Goal: Task Accomplishment & Management: Complete application form

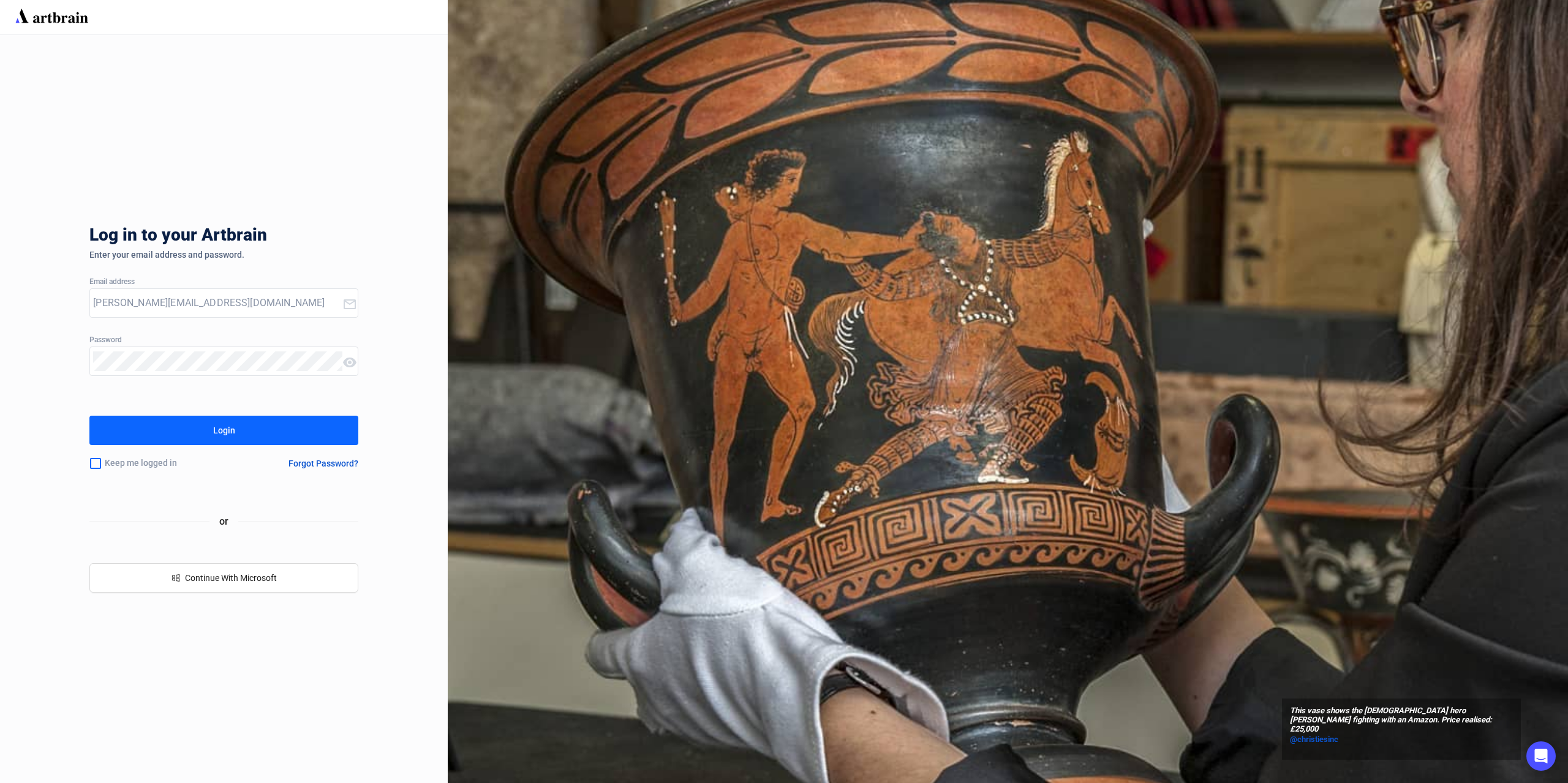
click at [263, 425] on button "Login" at bounding box center [223, 430] width 269 height 30
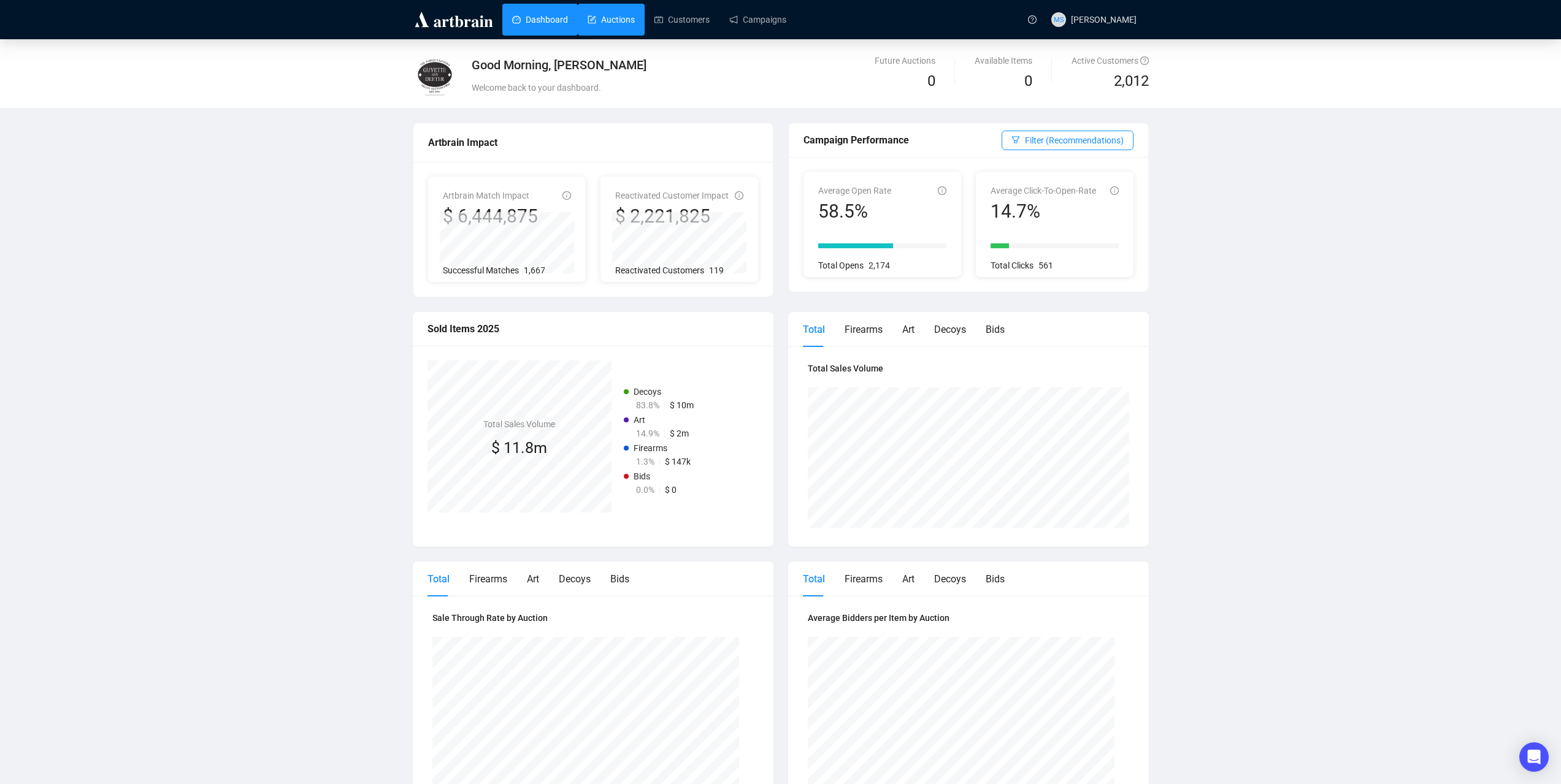
click at [621, 30] on link "Auctions" at bounding box center [611, 19] width 47 height 32
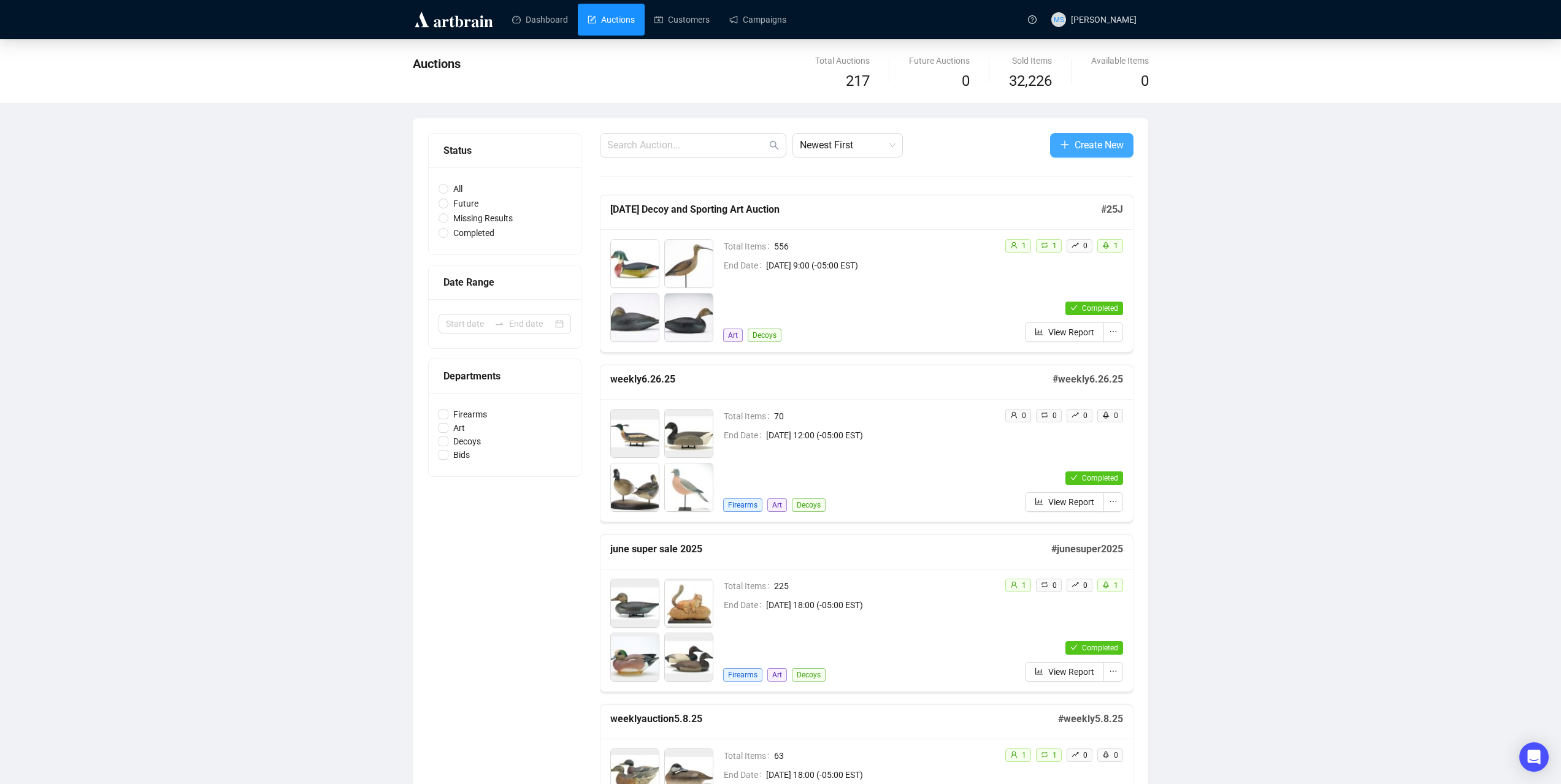
click at [1085, 148] on span "Create New" at bounding box center [1099, 144] width 49 height 15
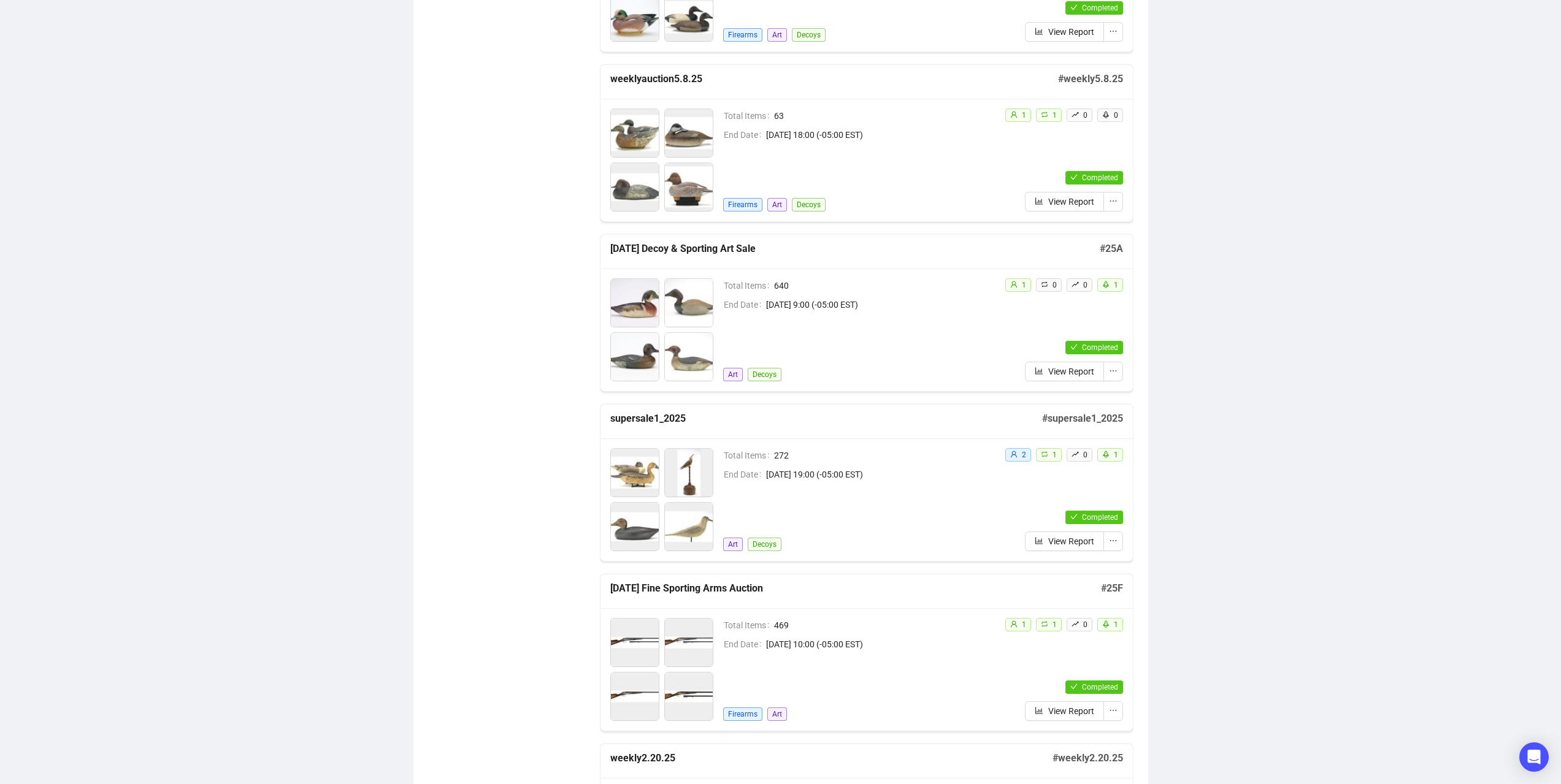
scroll to position [654, 0]
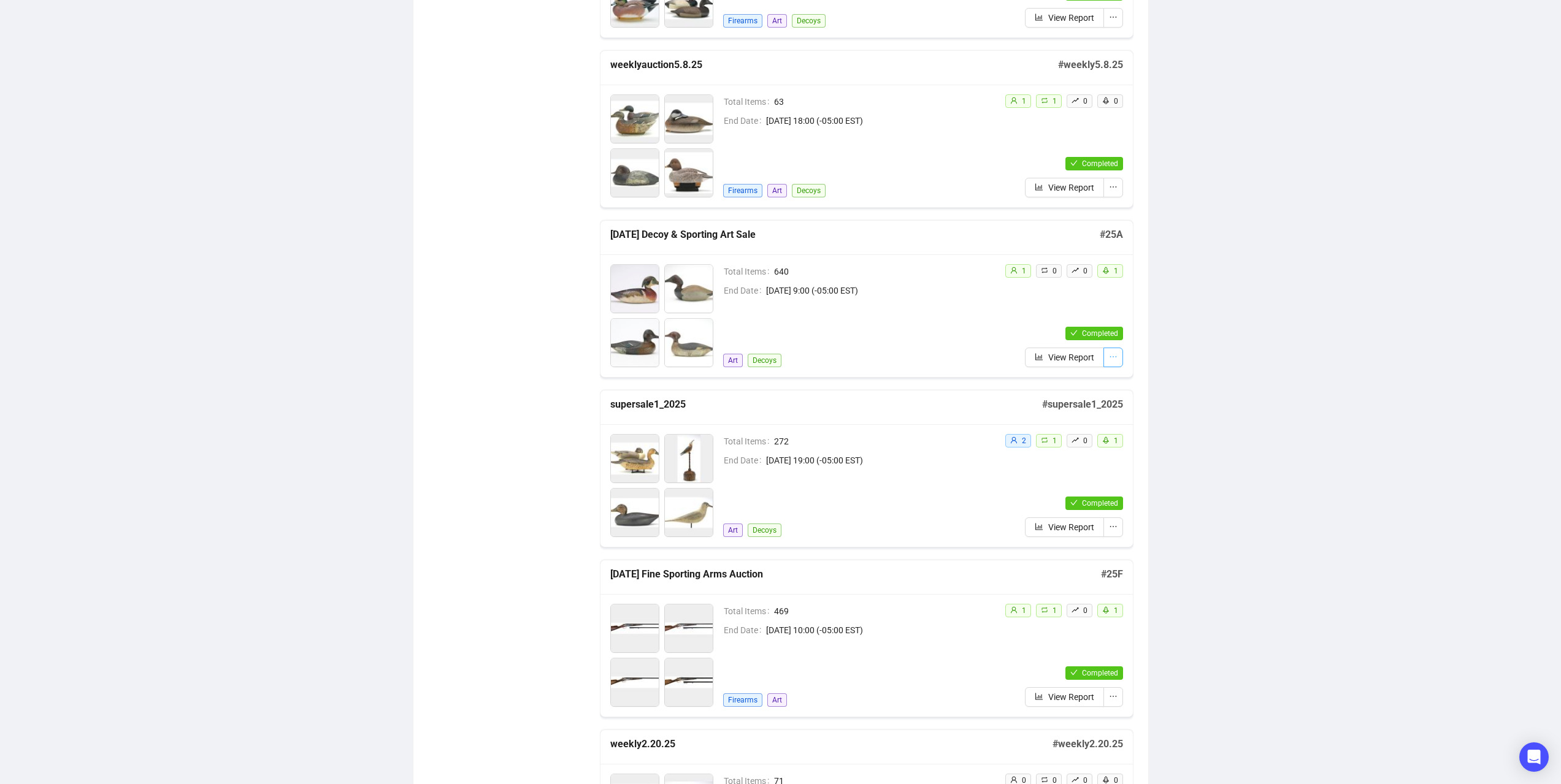
click at [1112, 359] on icon "ellipsis" at bounding box center [1114, 357] width 9 height 9
click at [1090, 379] on span "Edit" at bounding box center [1058, 382] width 108 height 14
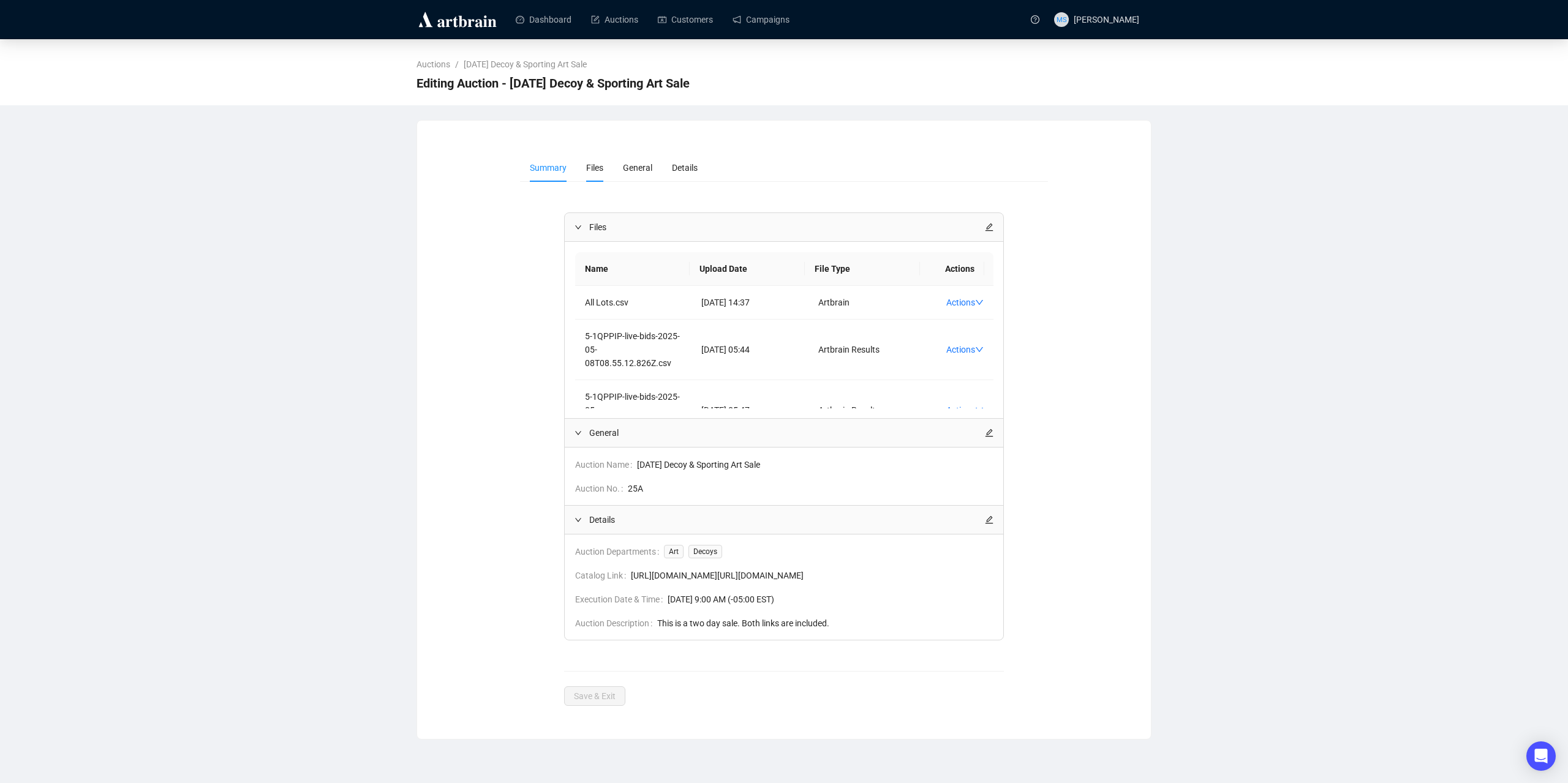
click at [602, 171] on li "Files" at bounding box center [594, 167] width 37 height 28
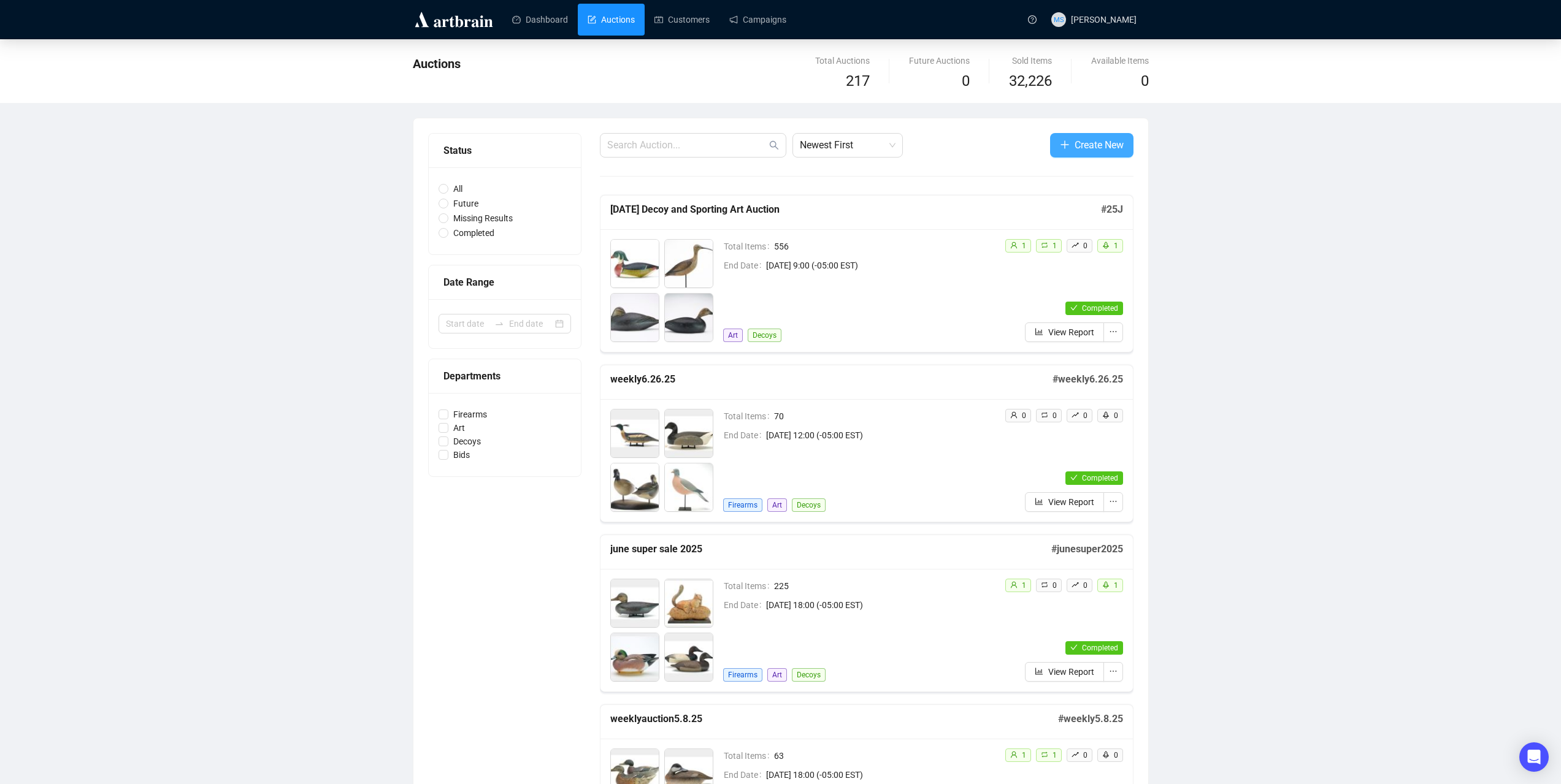
click at [1116, 154] on button "Create New" at bounding box center [1092, 145] width 84 height 25
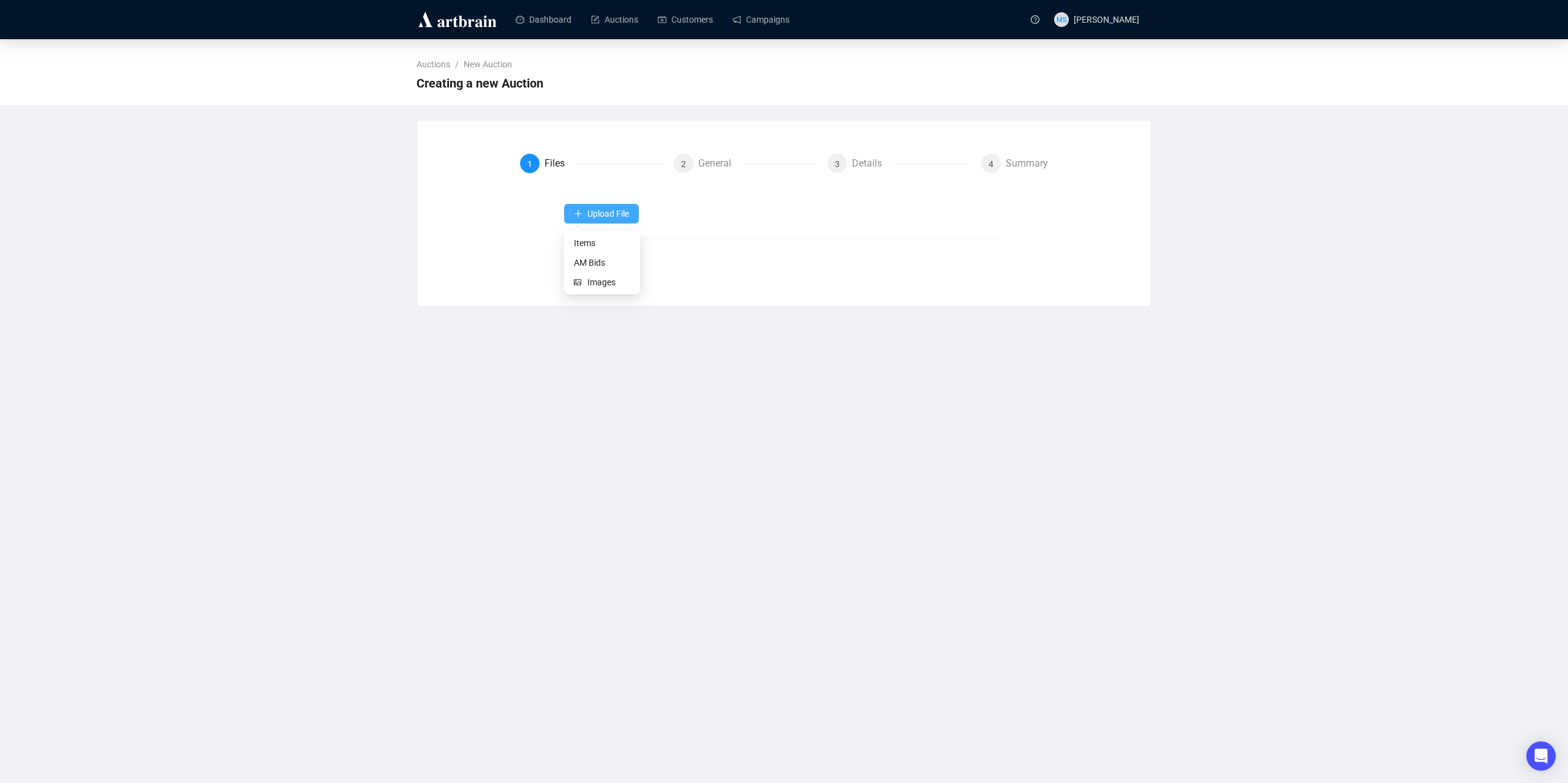
click at [623, 218] on span "Upload File" at bounding box center [608, 214] width 42 height 10
click at [602, 244] on span "Items" at bounding box center [602, 243] width 56 height 14
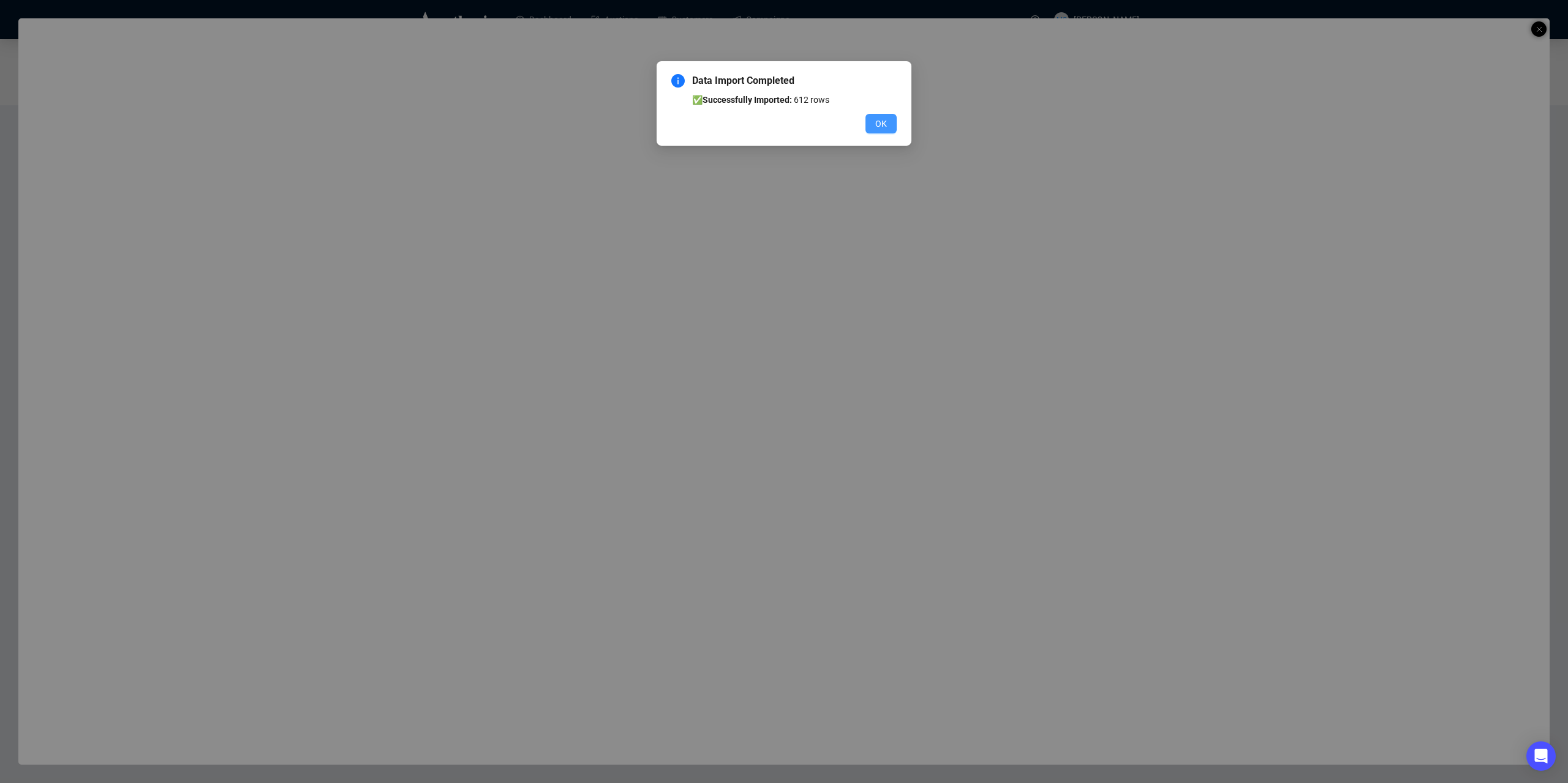
click at [883, 126] on span "OK" at bounding box center [881, 123] width 12 height 14
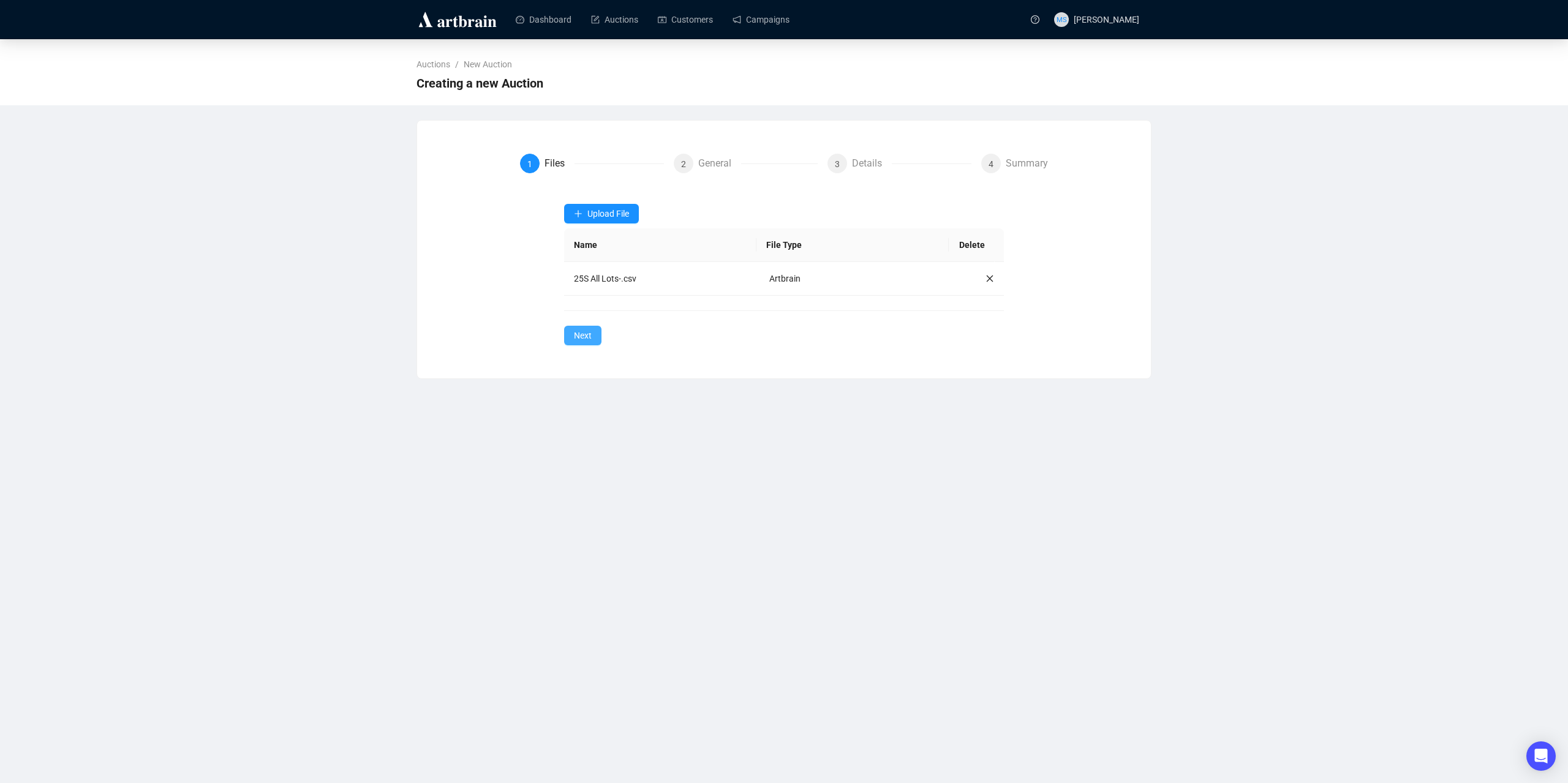
click at [592, 341] on button "Next" at bounding box center [583, 335] width 37 height 19
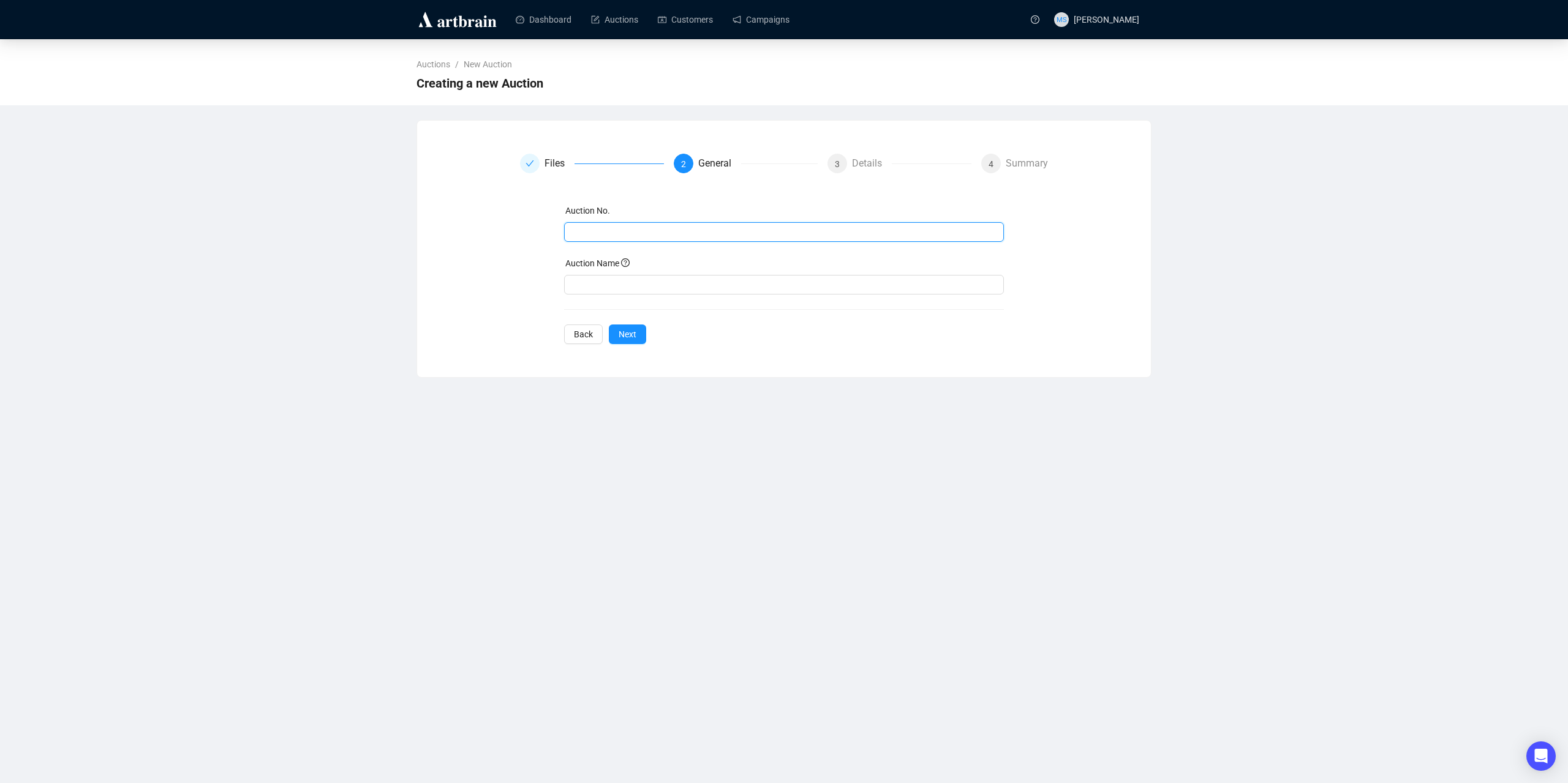
click at [641, 232] on input "text" at bounding box center [783, 232] width 423 height 14
type input "25S"
drag, startPoint x: 723, startPoint y: 295, endPoint x: 649, endPoint y: 280, distance: 75.5
click at [649, 280] on div "Auction No. 25S Auction Name September 2025 Firearm Auction Back Next" at bounding box center [784, 274] width 440 height 140
drag, startPoint x: 639, startPoint y: 285, endPoint x: 714, endPoint y: 283, distance: 75.0
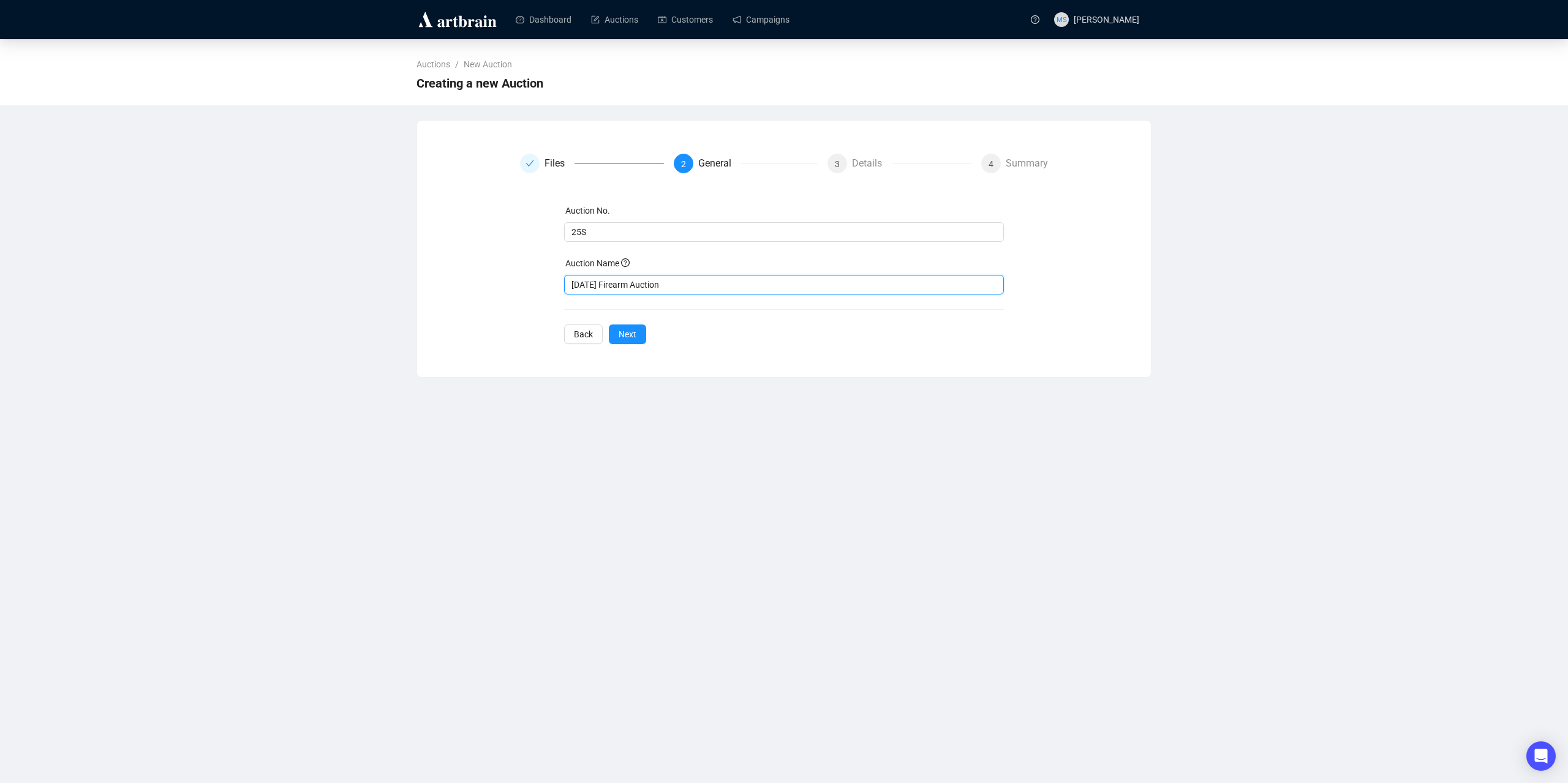
click at [714, 283] on input "September 2025 Firearm Auction" at bounding box center [784, 285] width 440 height 19
type input "[DATE] Fine Sporting Arms Auction"
click at [685, 394] on div "Dashboard Auctions Customers Campaigns MS Mike Stevenson Auctions / New Auction…" at bounding box center [784, 391] width 1568 height 783
click at [641, 335] on button "Next" at bounding box center [628, 334] width 37 height 19
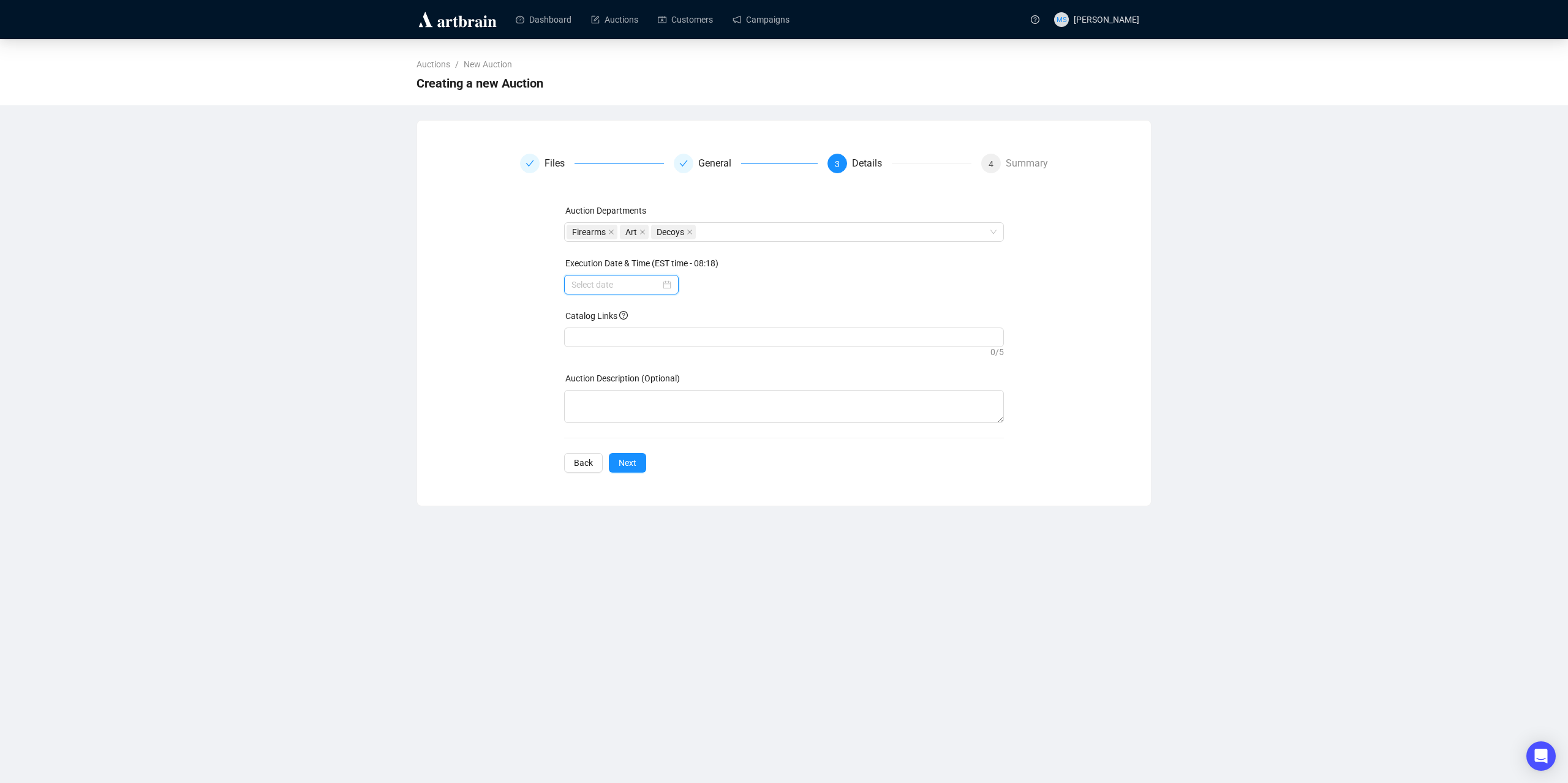
click at [654, 286] on input at bounding box center [615, 285] width 89 height 14
click at [674, 383] on div "11" at bounding box center [674, 382] width 14 height 14
click at [760, 421] on div "10" at bounding box center [758, 423] width 30 height 17
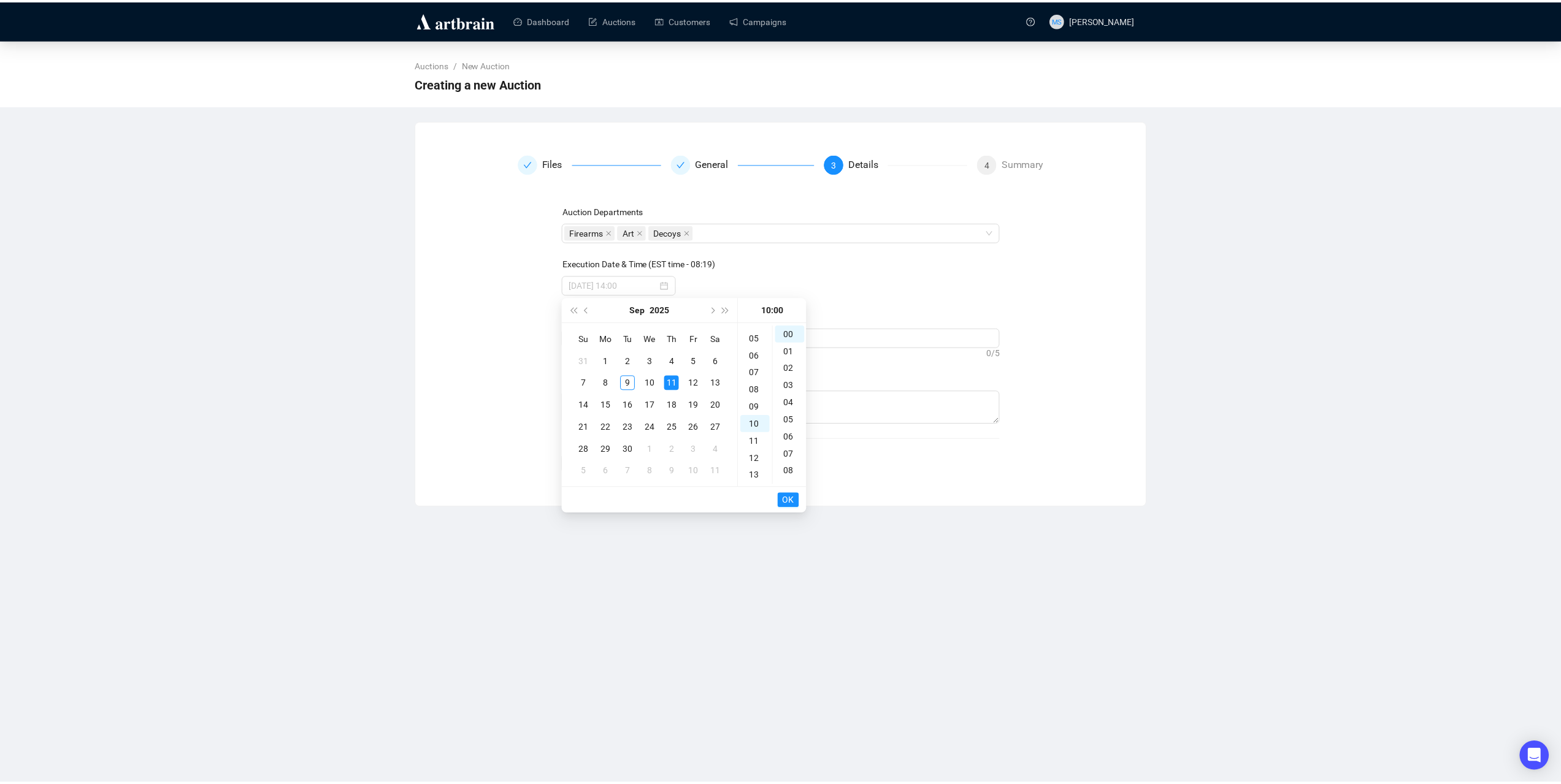
scroll to position [172, 0]
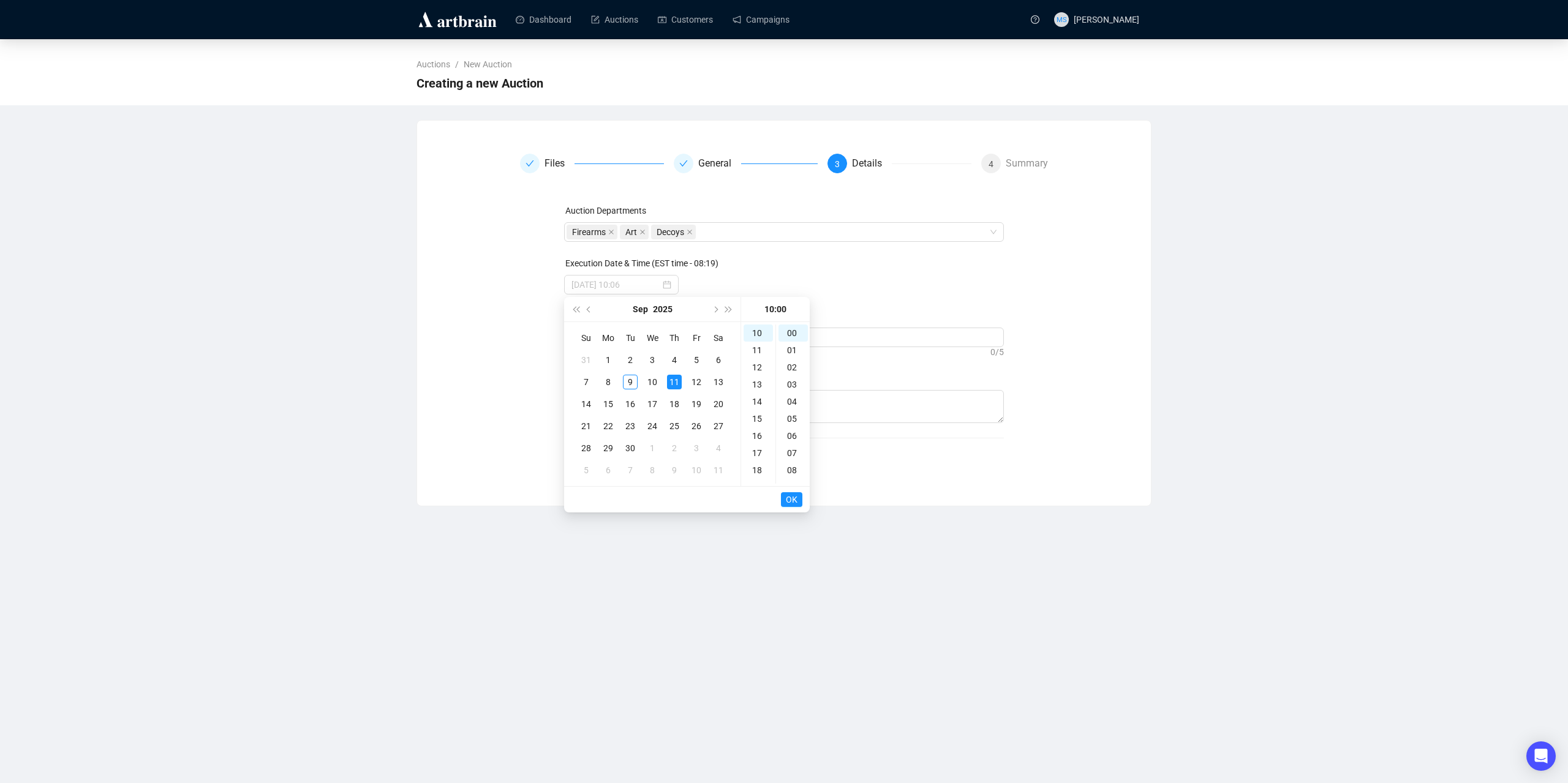
type input "2025-09-11 10:00"
click at [794, 504] on span "OK" at bounding box center [791, 499] width 12 height 23
click at [626, 342] on div at bounding box center [784, 337] width 435 height 17
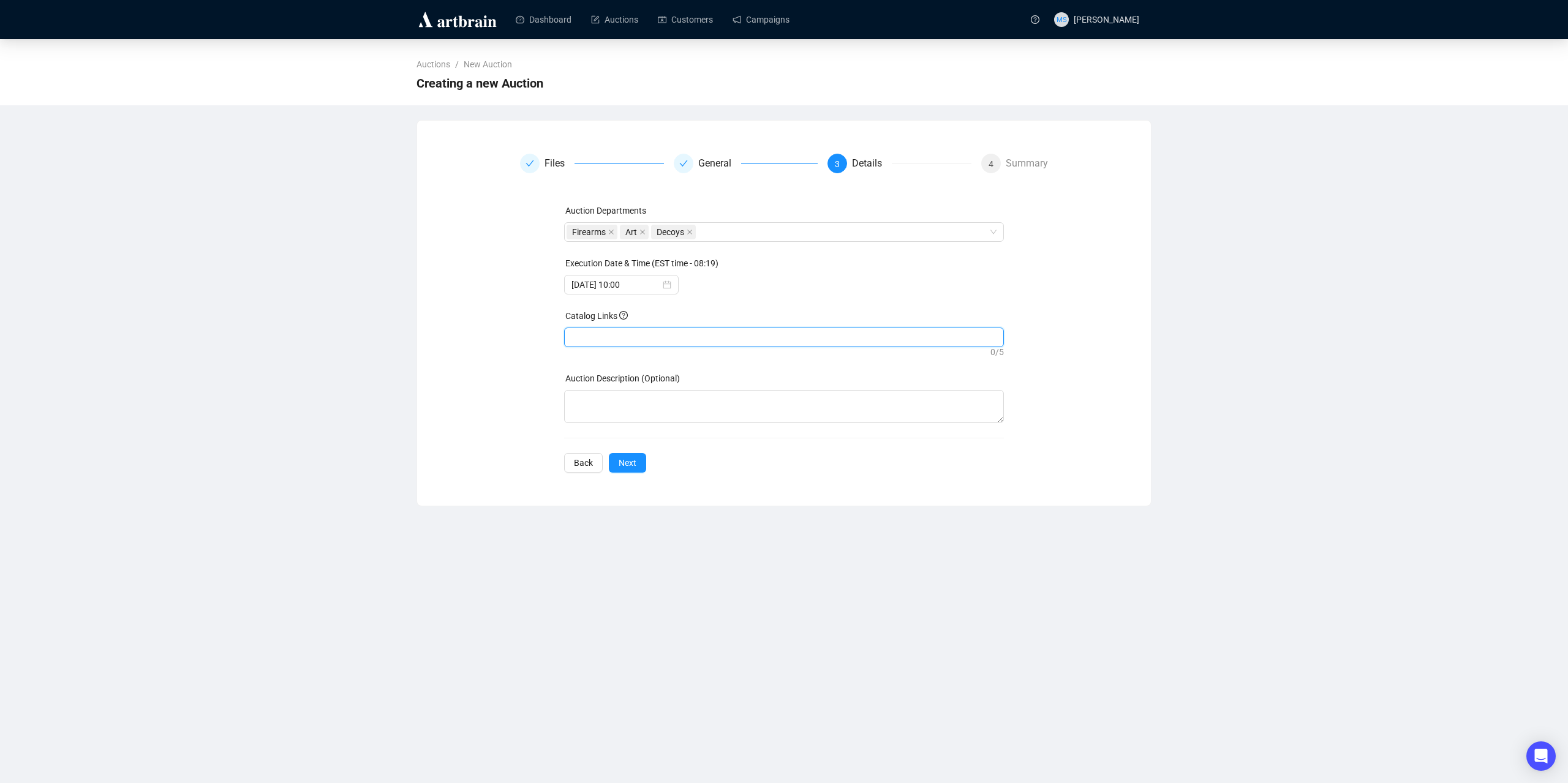
paste input "https://bid.guyetteanddeeter.com/auctions/5-1YYCSE/september-2025-fine-sporting…"
type input "https://bid.guyetteanddeeter.com/auctions/5-1YYCSE/september-2025-fine-sporting…"
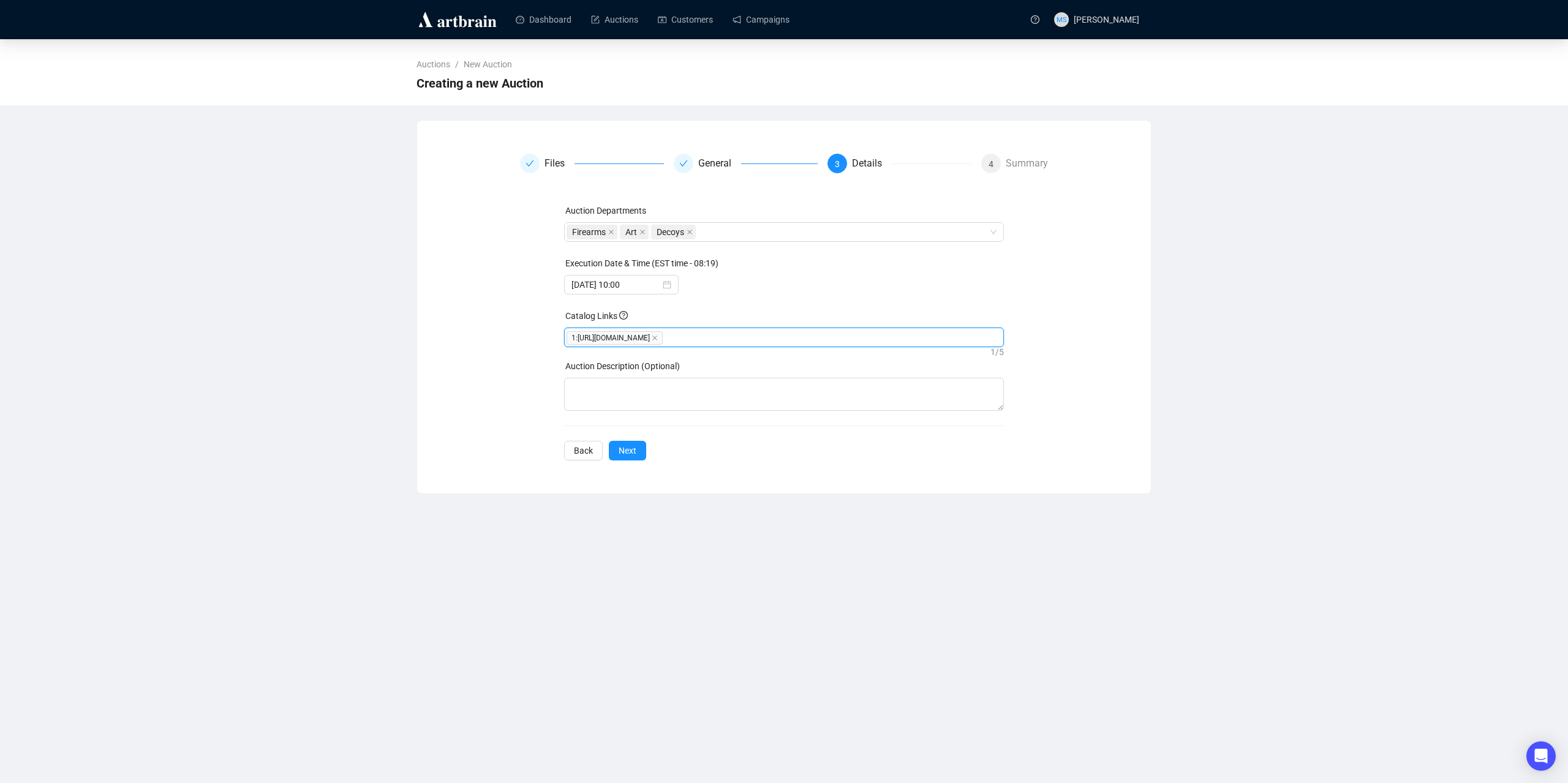
paste input "https://bid.guyetteanddeeter.com/auctions/5-1YYGF6/september-2025-fine-sporting…"
type input "https://bid.guyetteanddeeter.com/auctions/5-1YYGF6/september-2025-fine-sporting…"
click at [623, 403] on textarea at bounding box center [784, 394] width 440 height 33
type textarea "Two day auction"
click at [635, 460] on button "Next" at bounding box center [628, 450] width 37 height 19
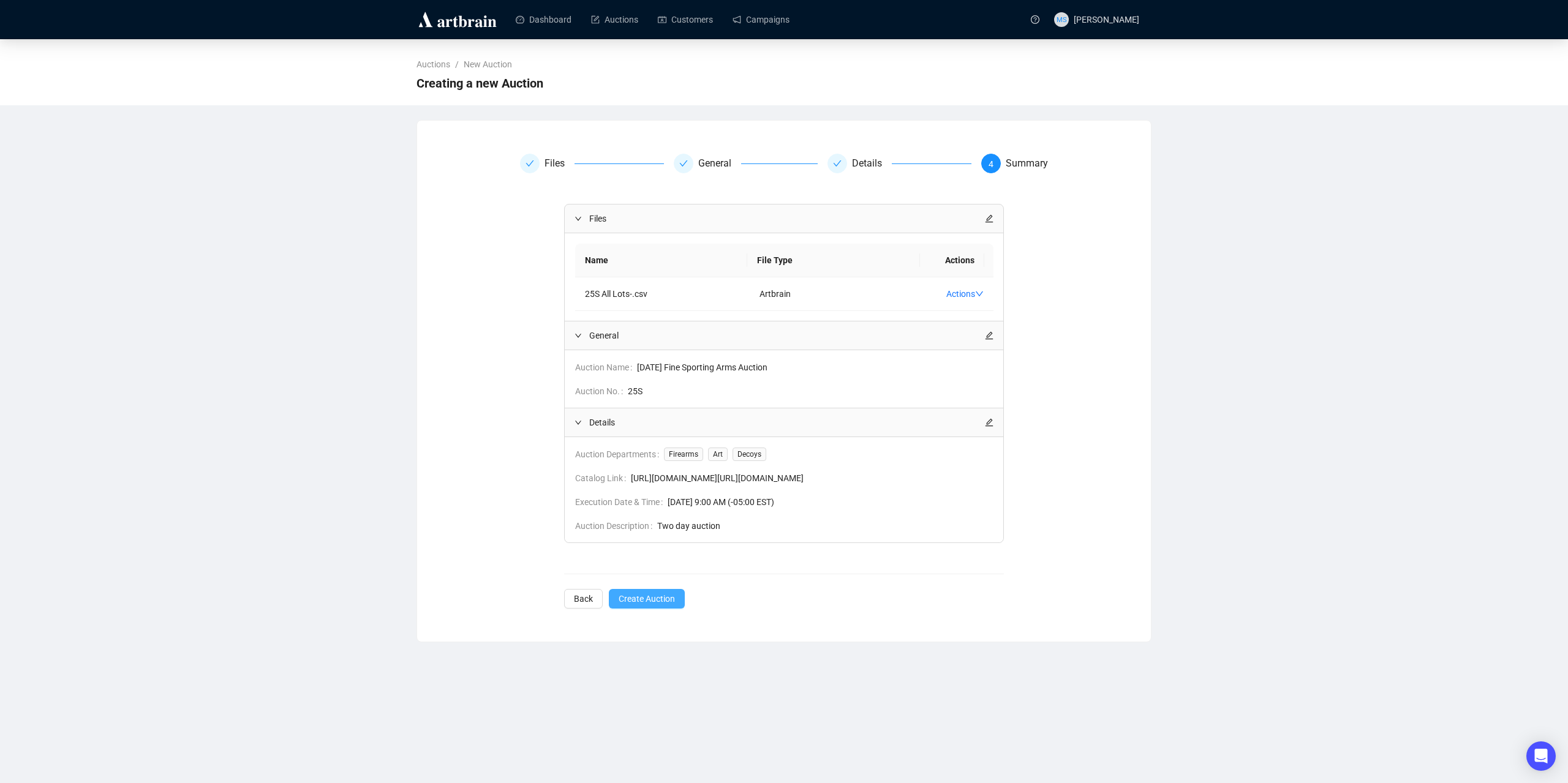
click at [673, 609] on button "Create Auction" at bounding box center [646, 599] width 76 height 19
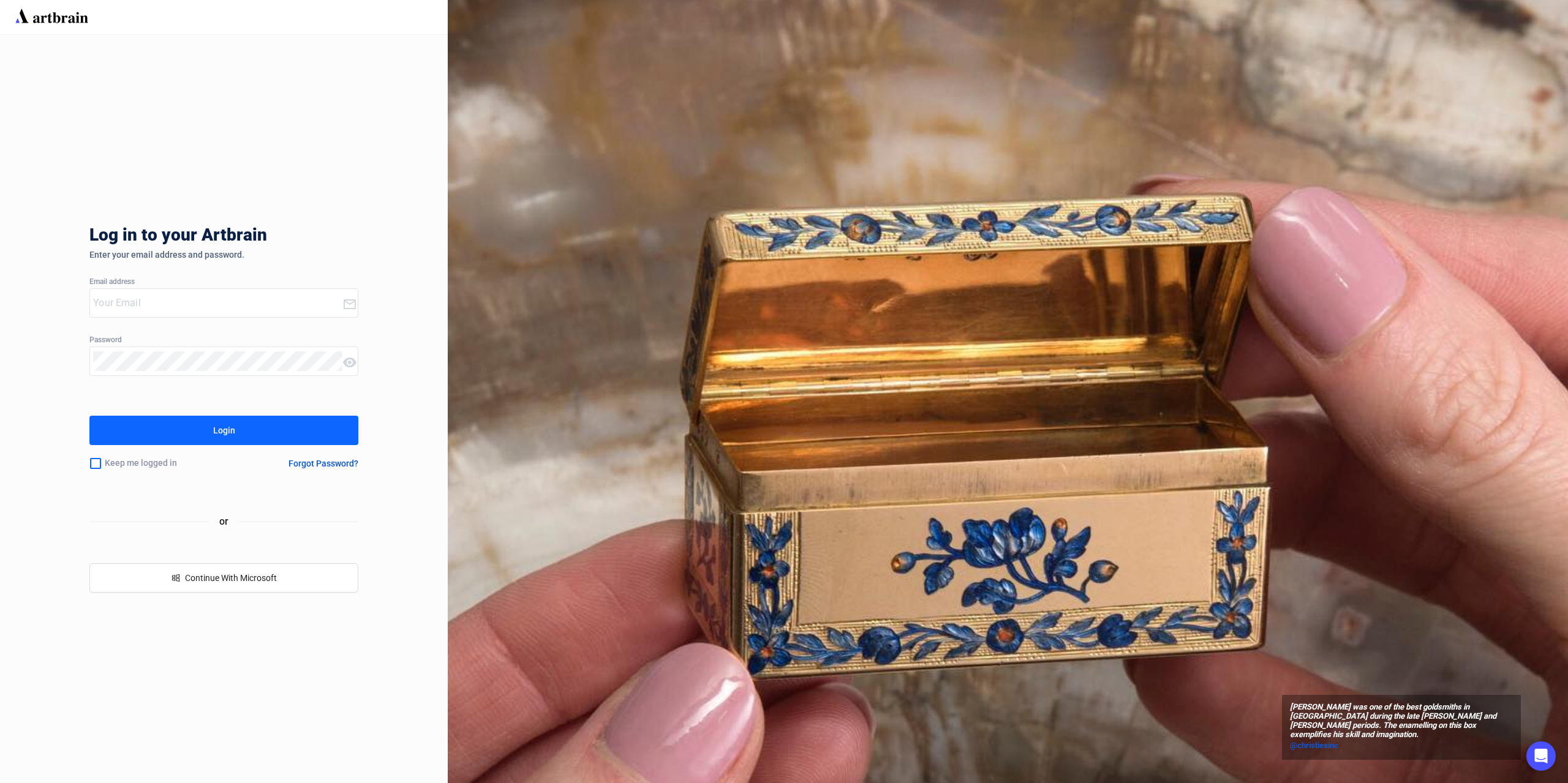
type input "michael@guyetteanddeeter.com"
click at [244, 434] on button "Login" at bounding box center [223, 430] width 269 height 30
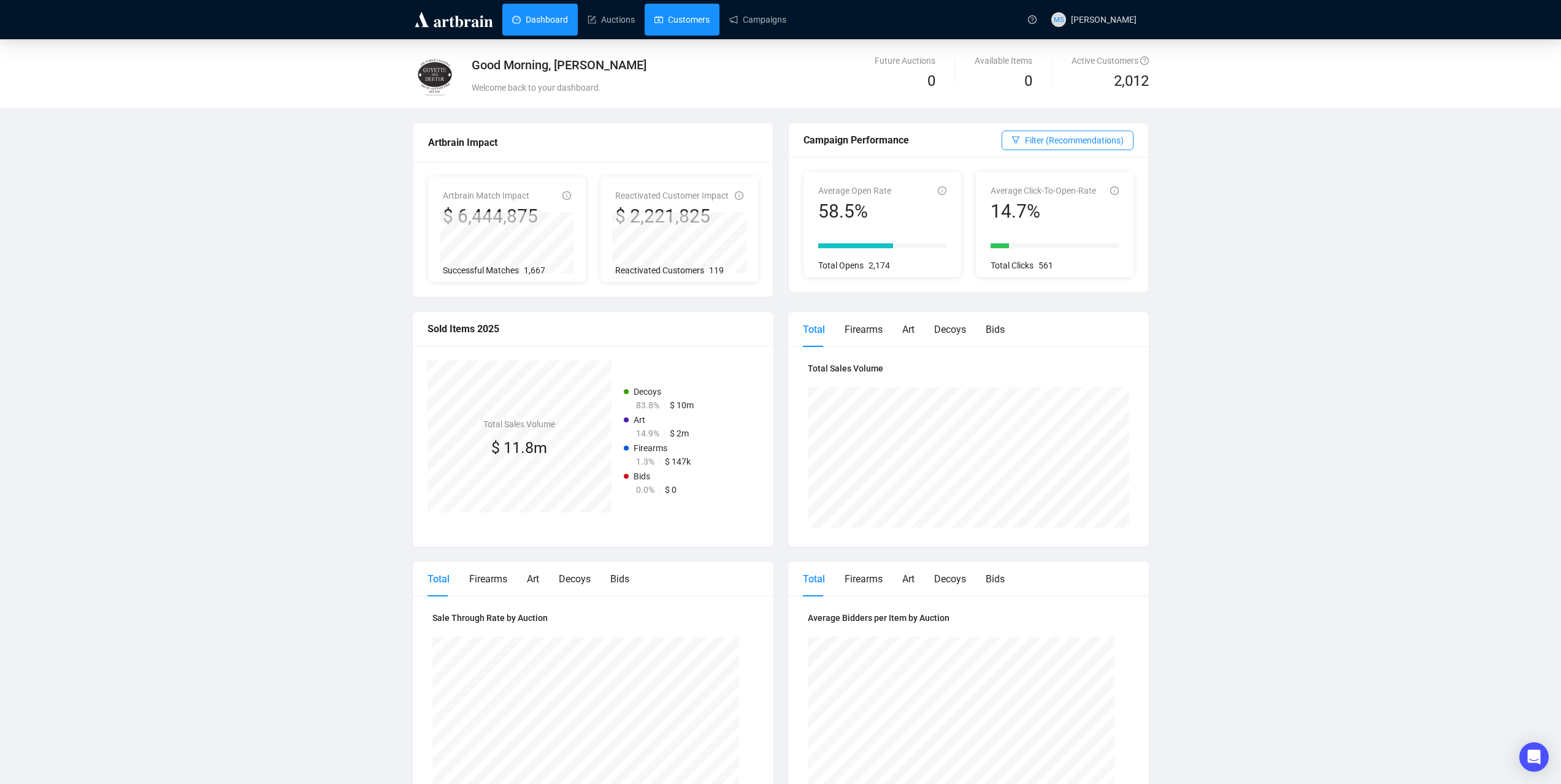
click at [680, 27] on link "Customers" at bounding box center [682, 19] width 55 height 32
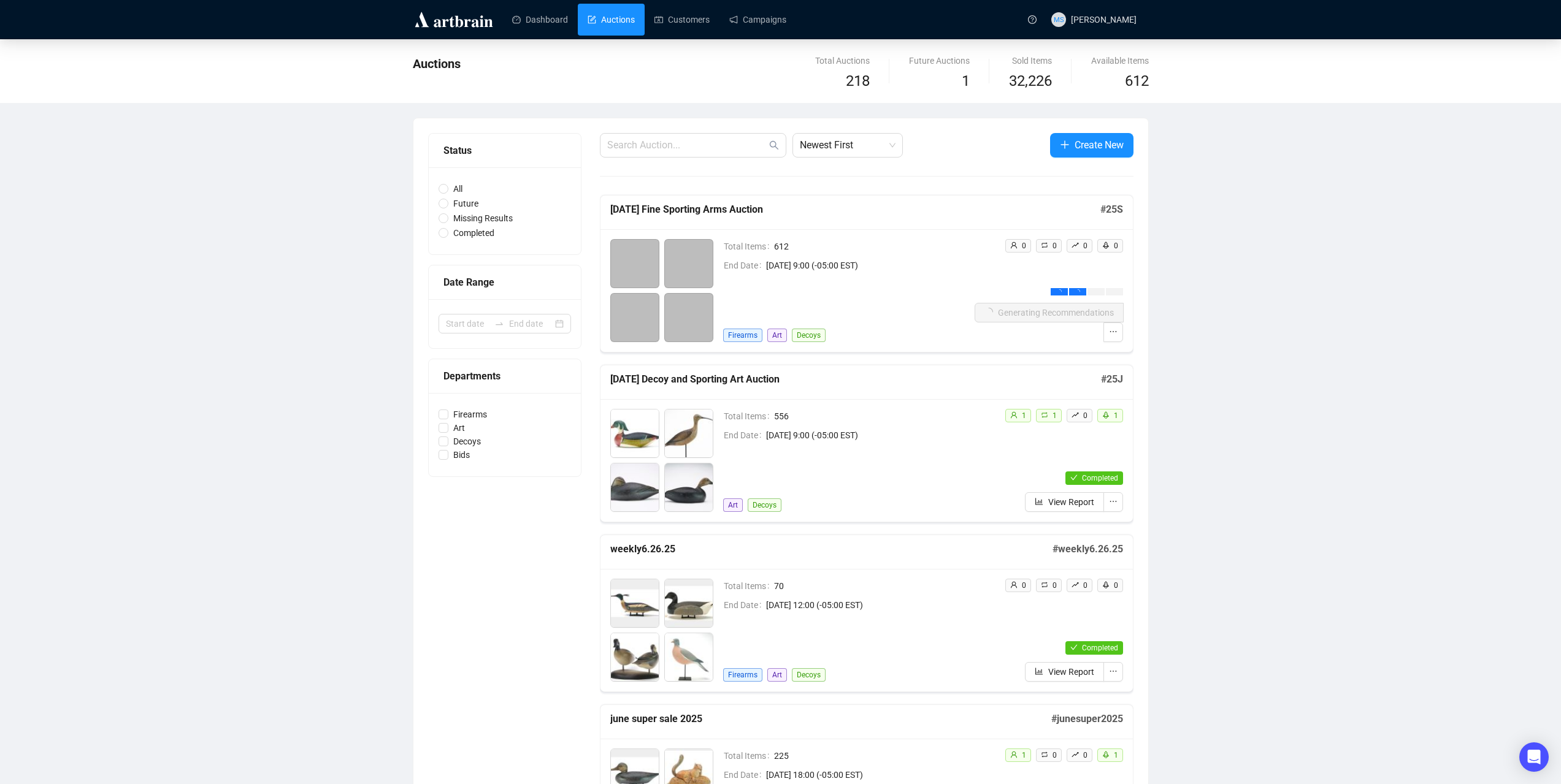
click at [619, 25] on link "Auctions" at bounding box center [611, 19] width 47 height 32
click at [683, 28] on link "Customers" at bounding box center [682, 19] width 55 height 32
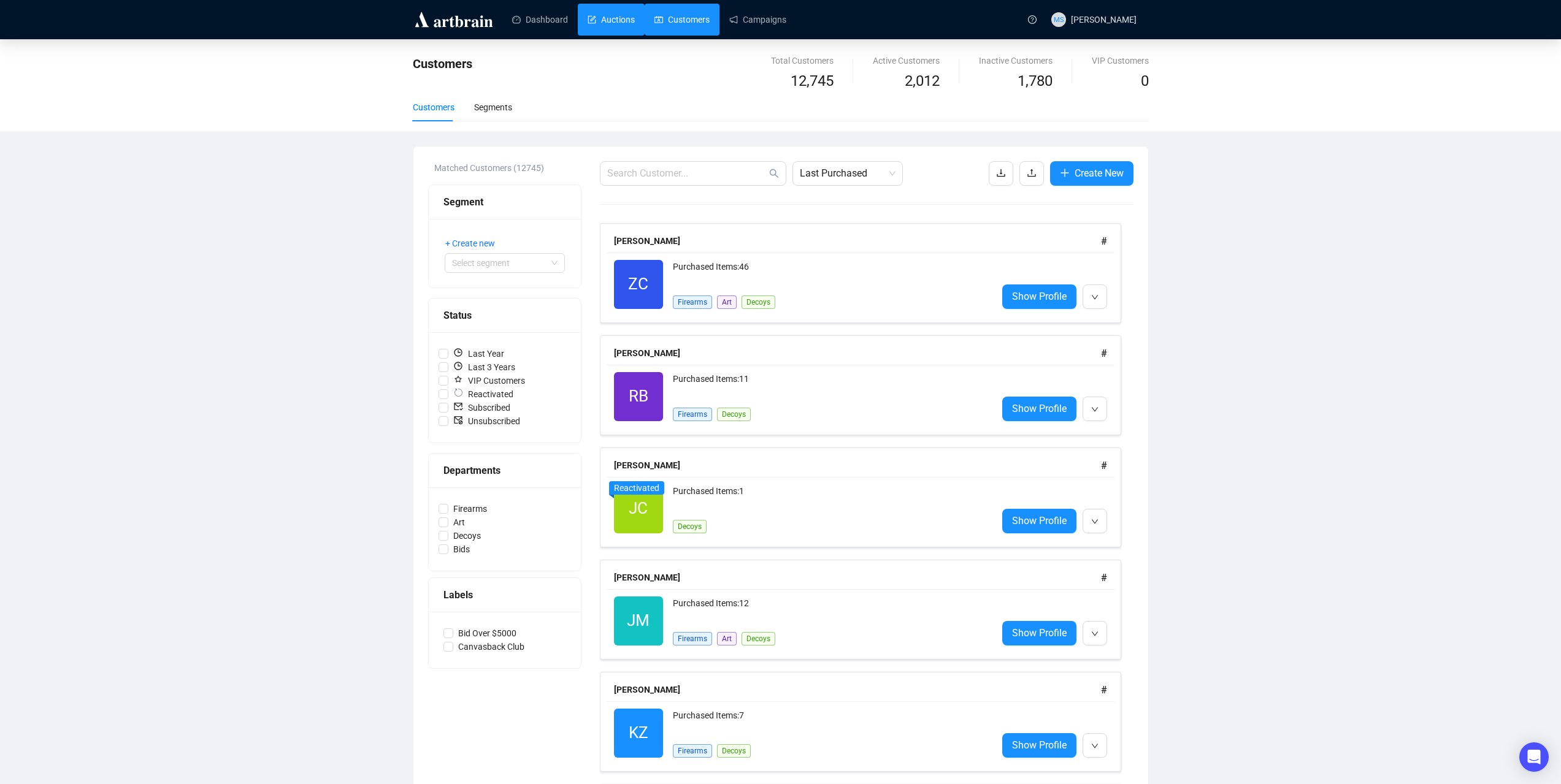
click at [611, 19] on link "Auctions" at bounding box center [611, 19] width 47 height 32
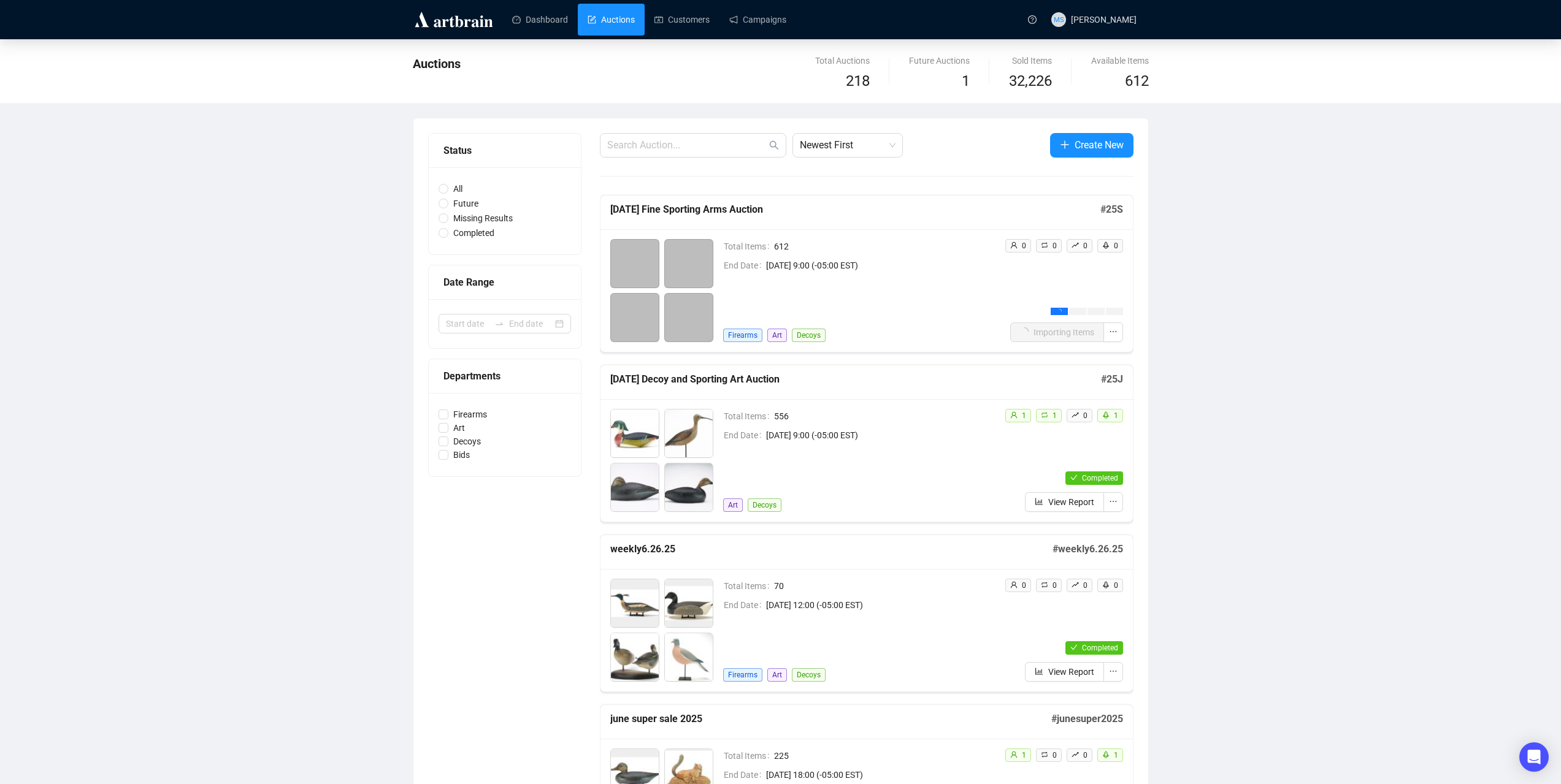
click at [1540, 758] on icon "Open Intercom Messenger" at bounding box center [1534, 757] width 14 height 16
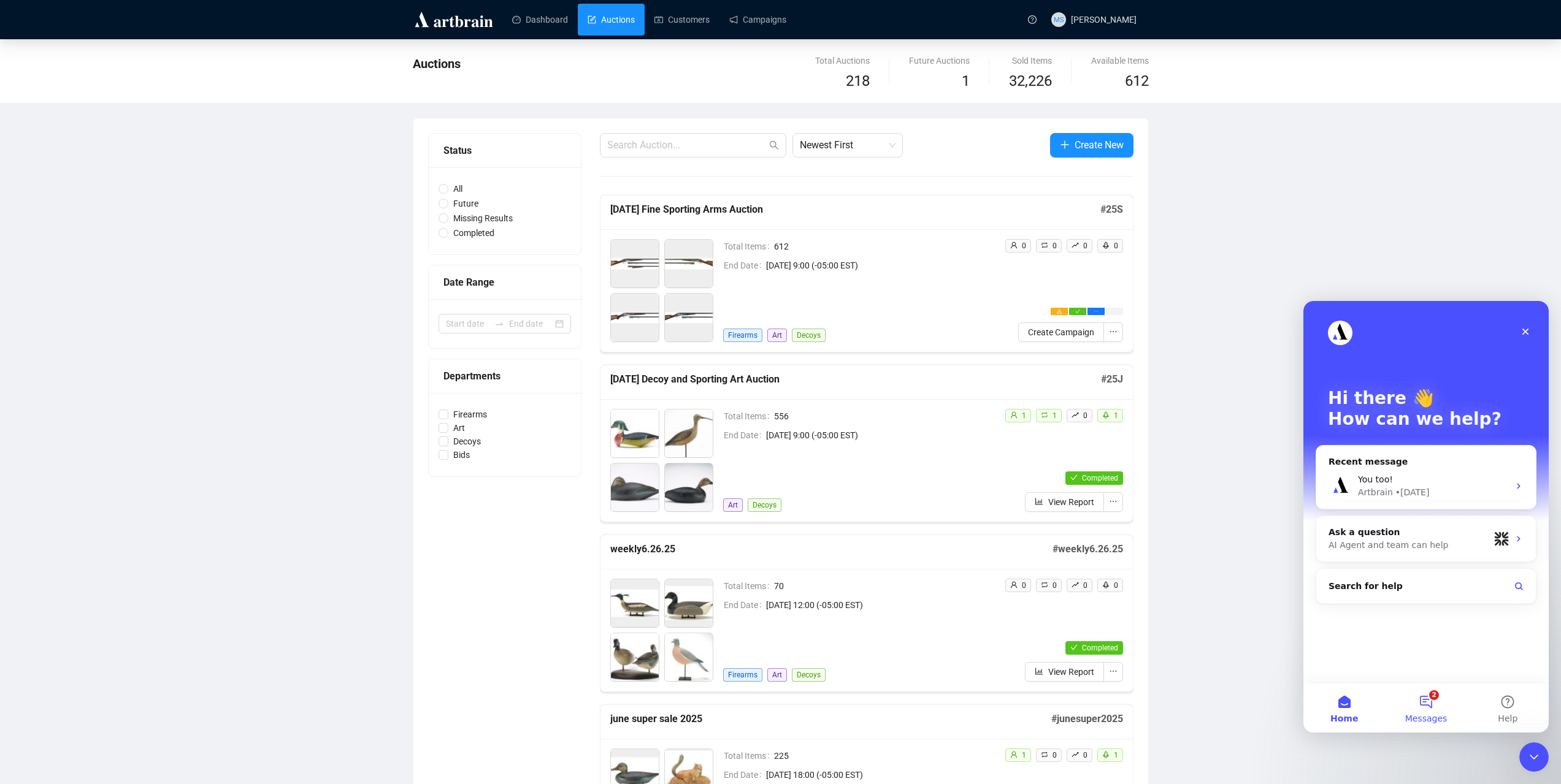
click at [1432, 697] on button "2 Messages" at bounding box center [1425, 708] width 82 height 49
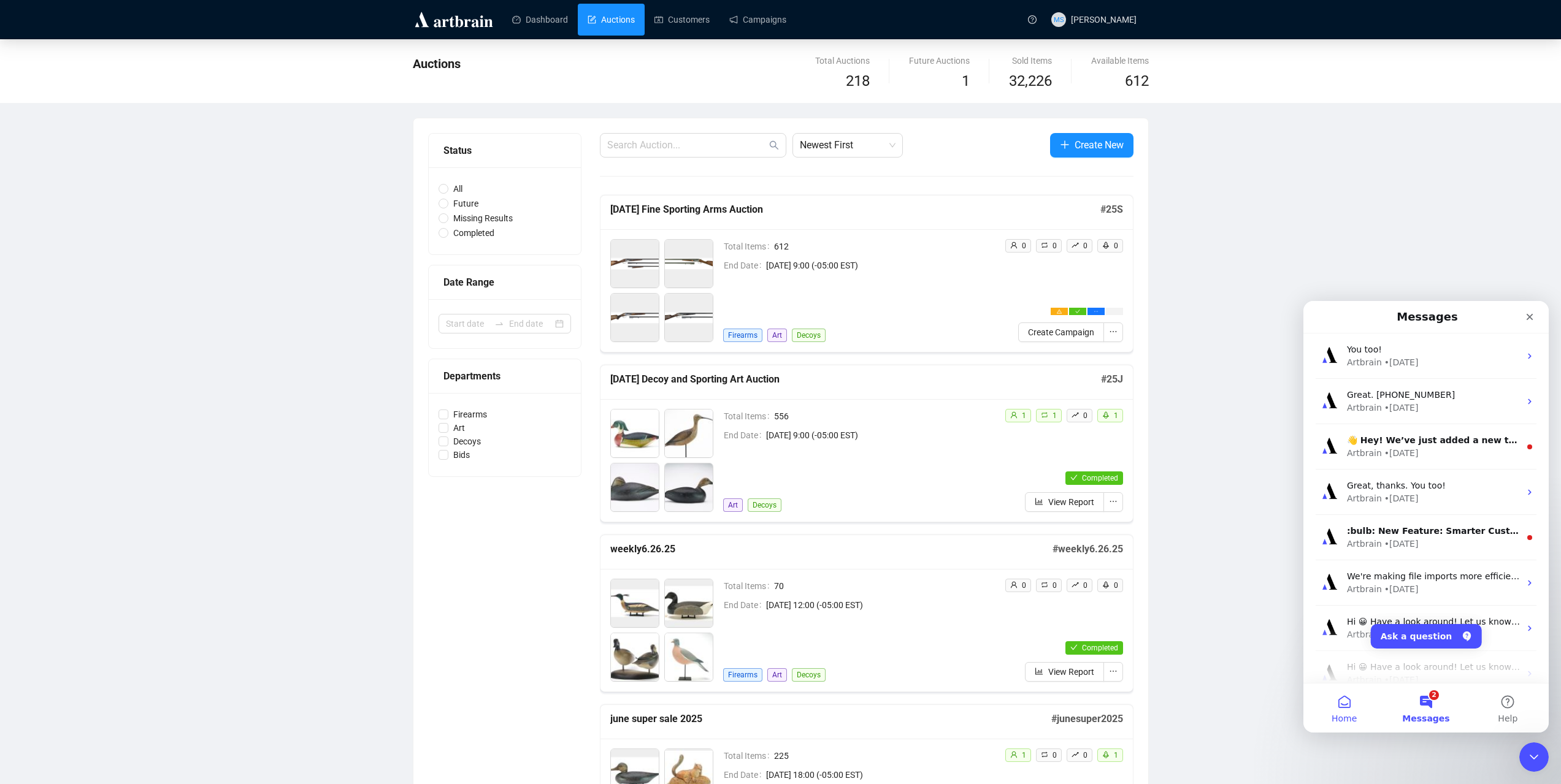
click at [1347, 702] on button "Home" at bounding box center [1344, 708] width 82 height 49
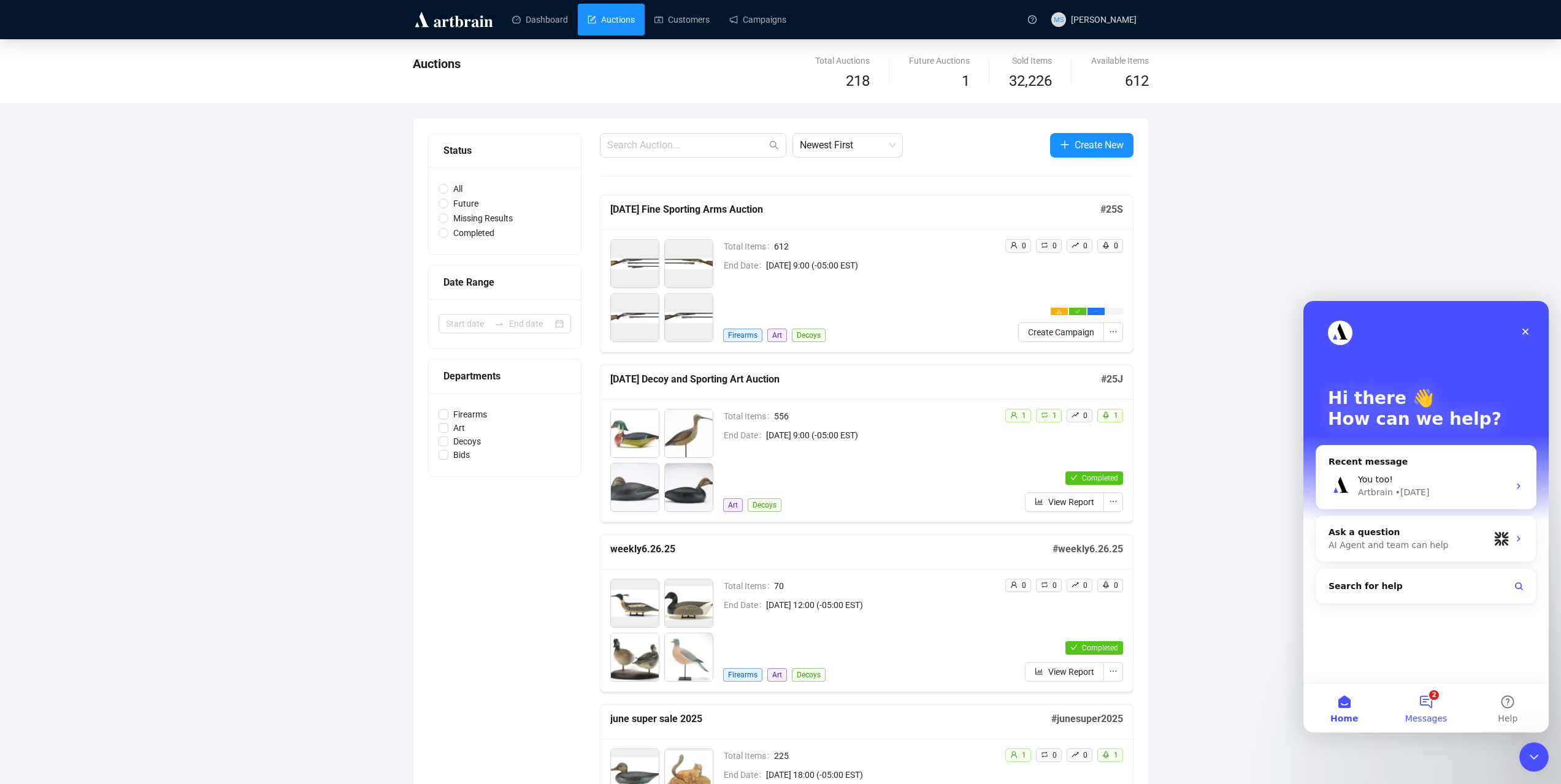
click at [1433, 697] on button "2 Messages" at bounding box center [1425, 708] width 82 height 49
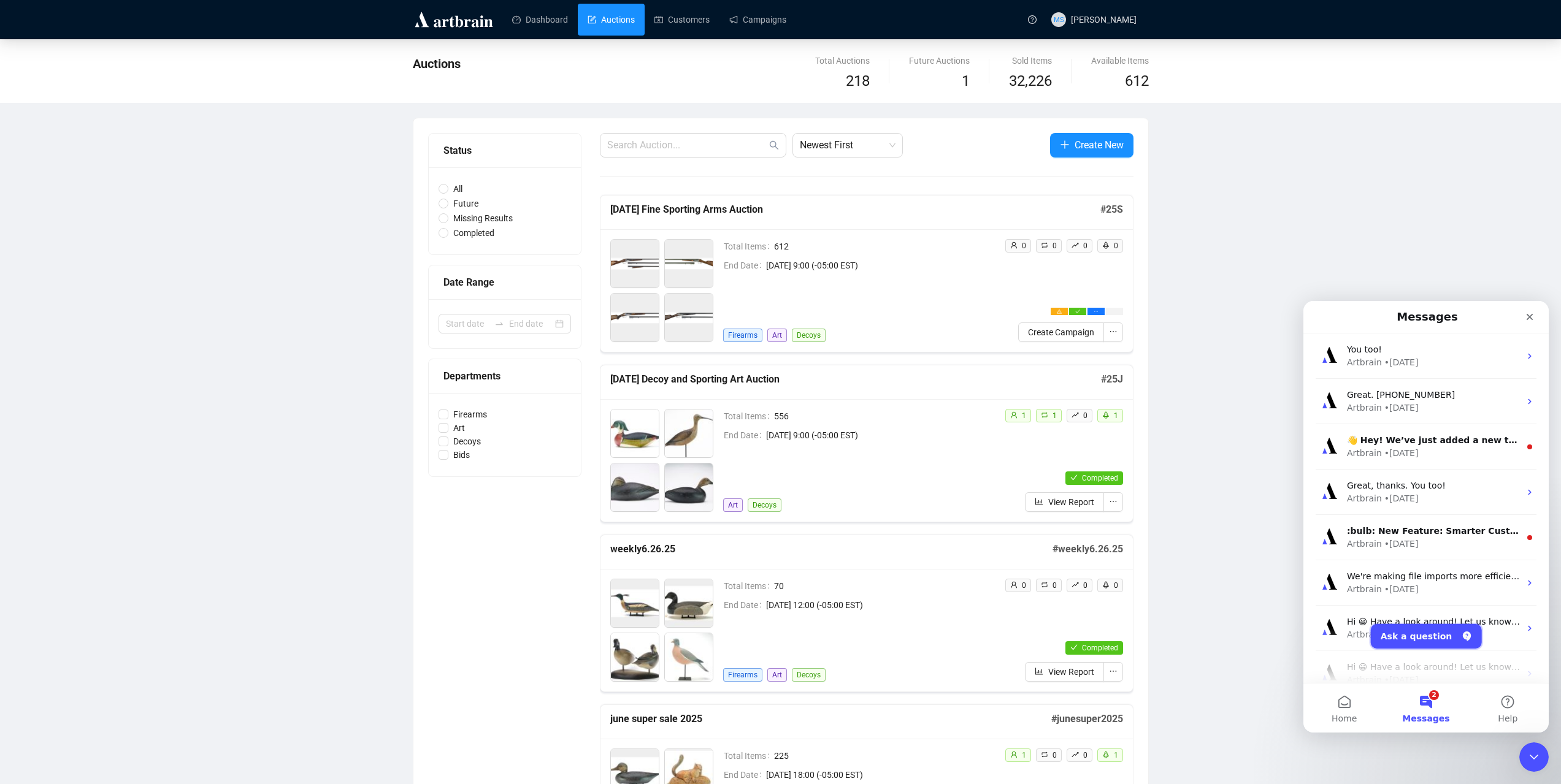
click at [1425, 634] on button "Ask a question" at bounding box center [1426, 636] width 111 height 25
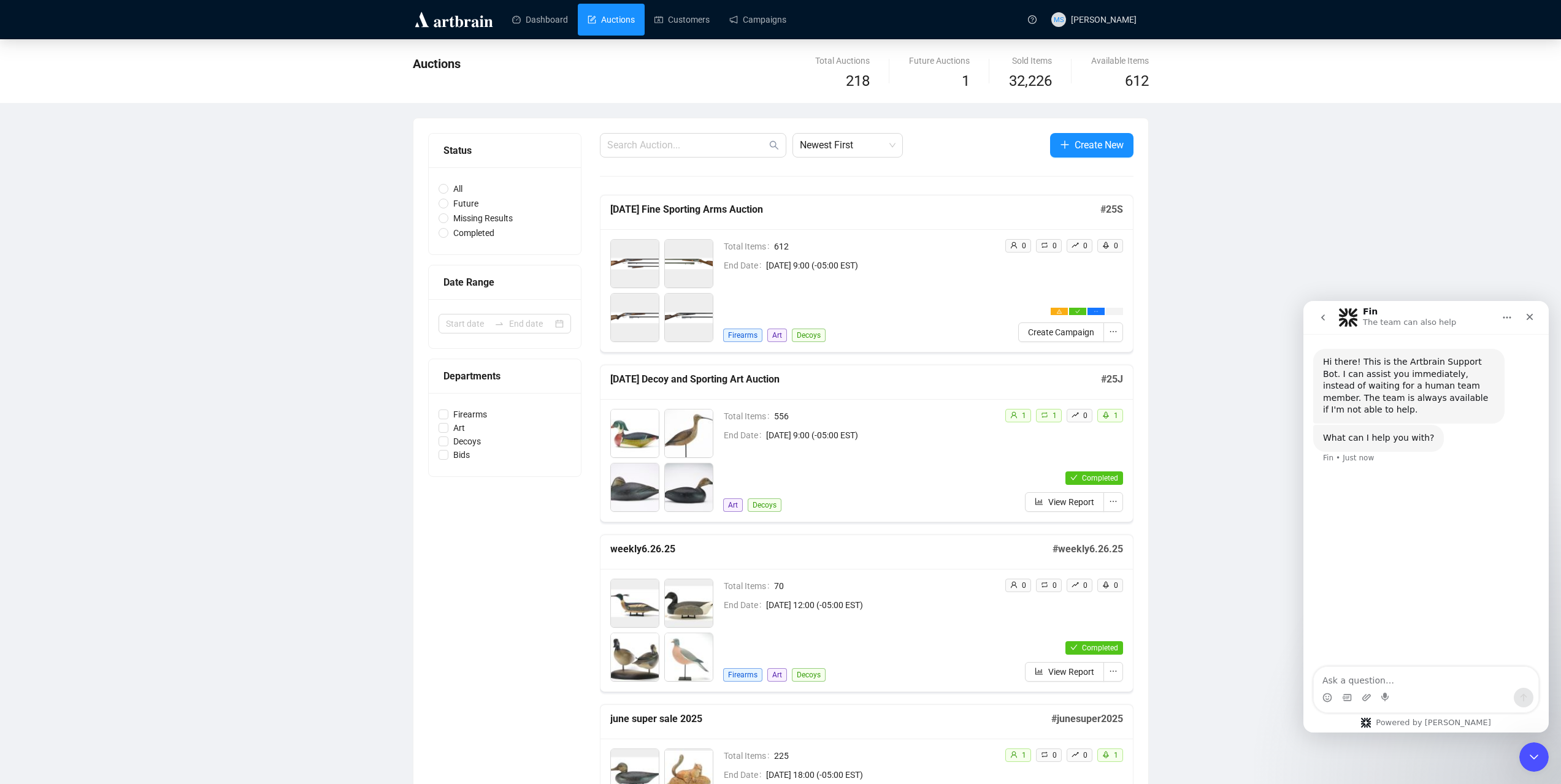
click at [1435, 686] on textarea "Ask a question…" at bounding box center [1425, 677] width 224 height 21
type textarea "I just uploaded an auction. Everything should be there, but it is missing links…"
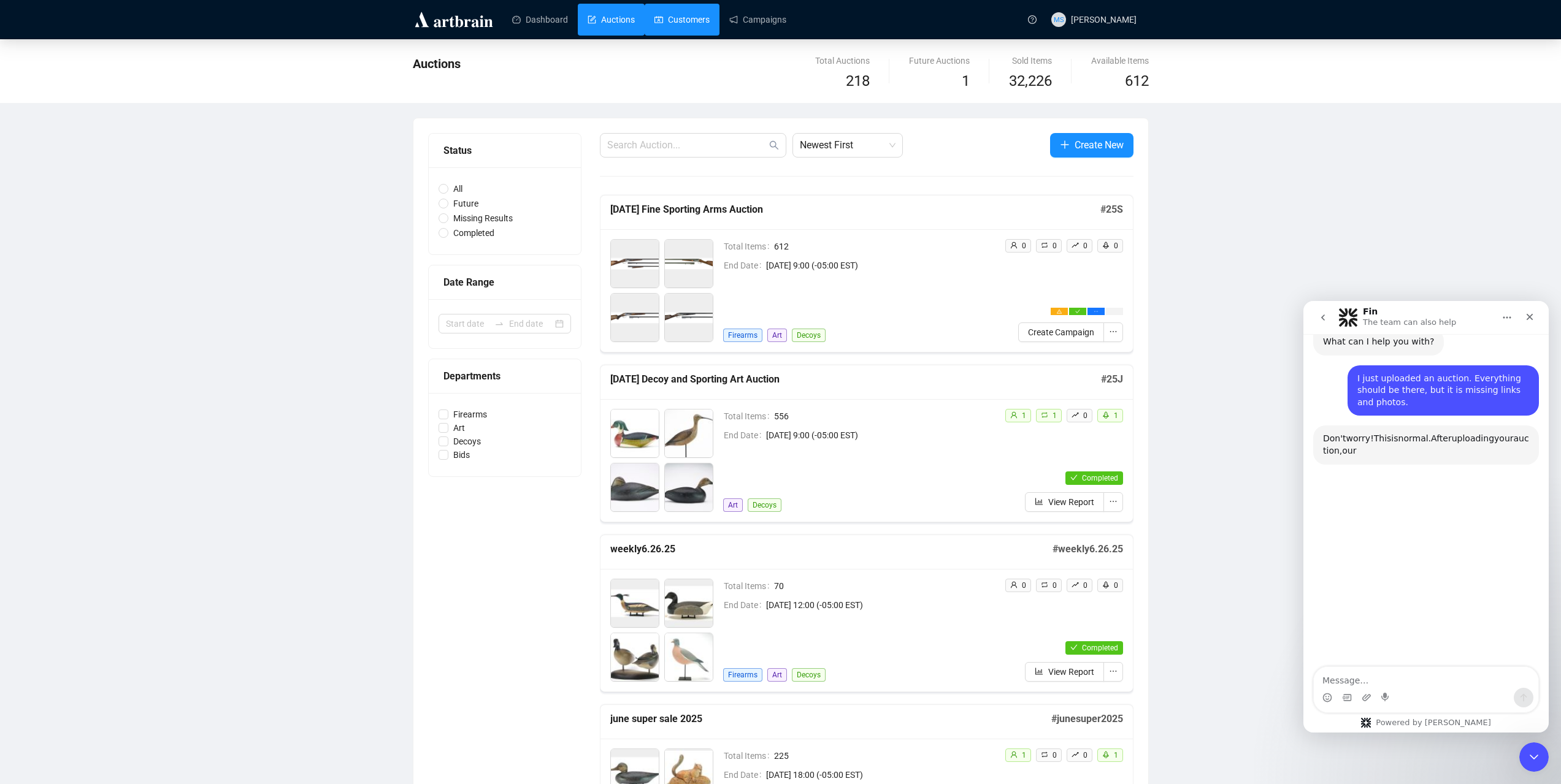
scroll to position [118, 0]
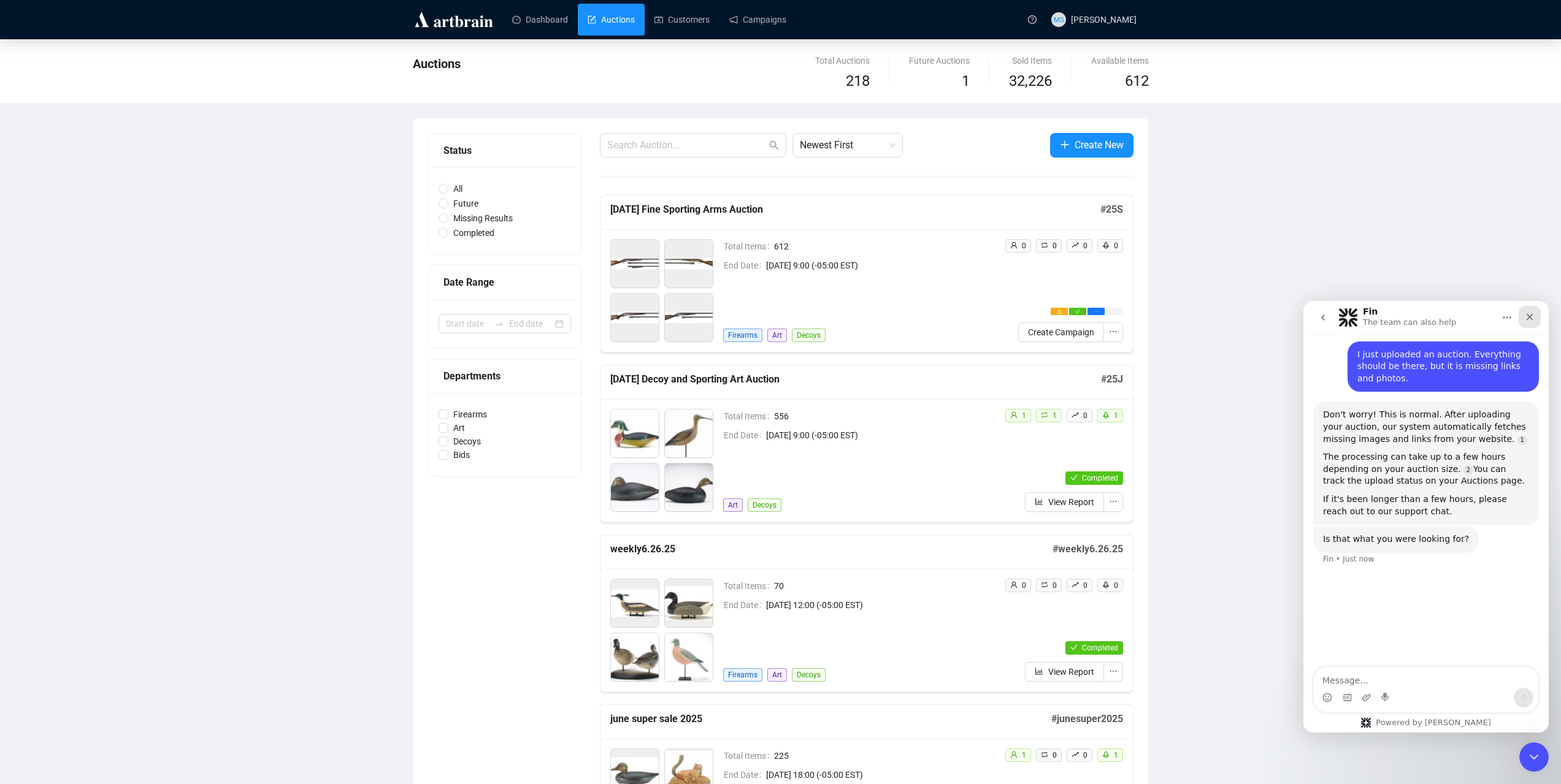
click at [1523, 319] on div "Close" at bounding box center [1529, 317] width 22 height 22
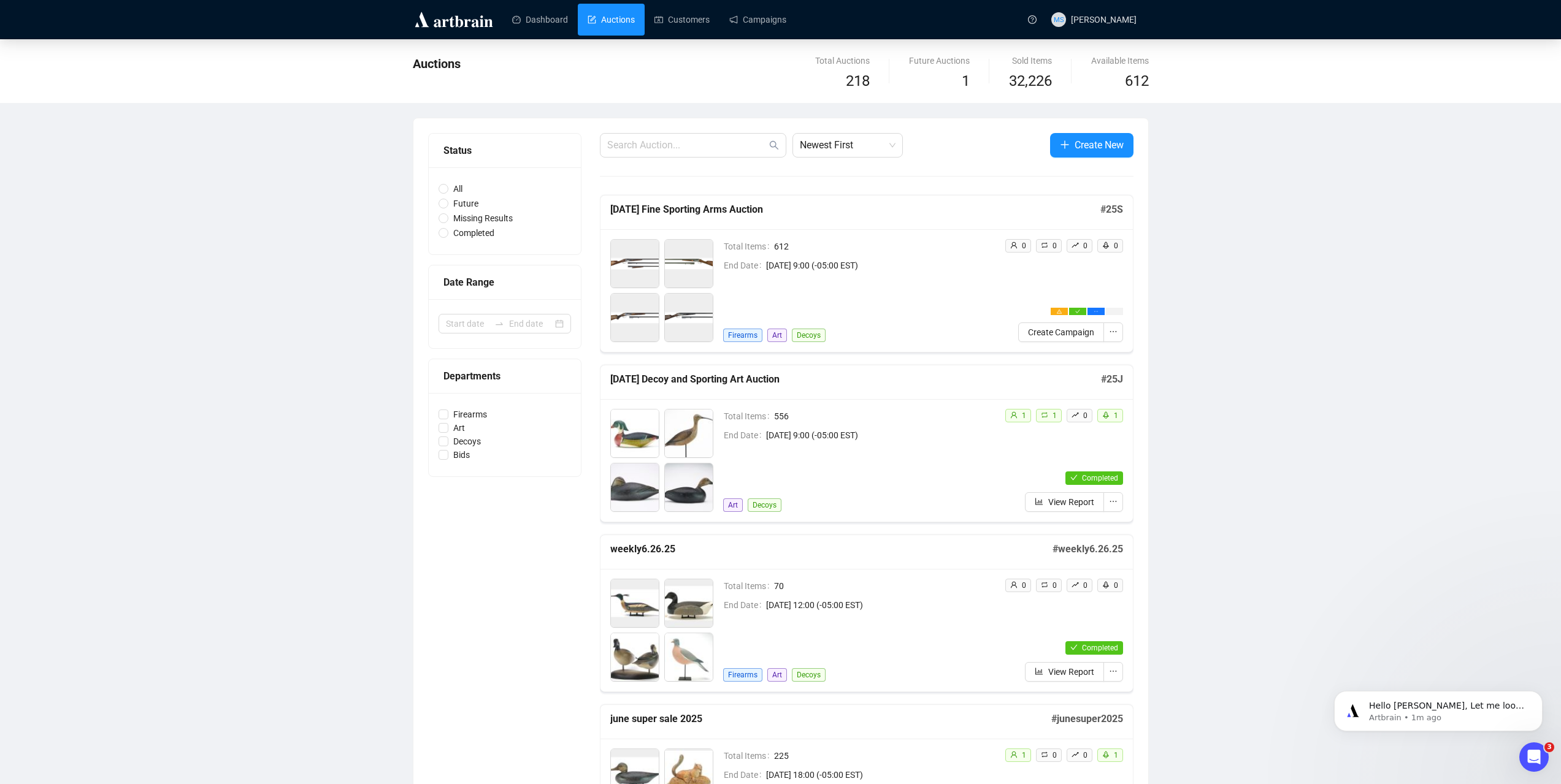
scroll to position [120, 0]
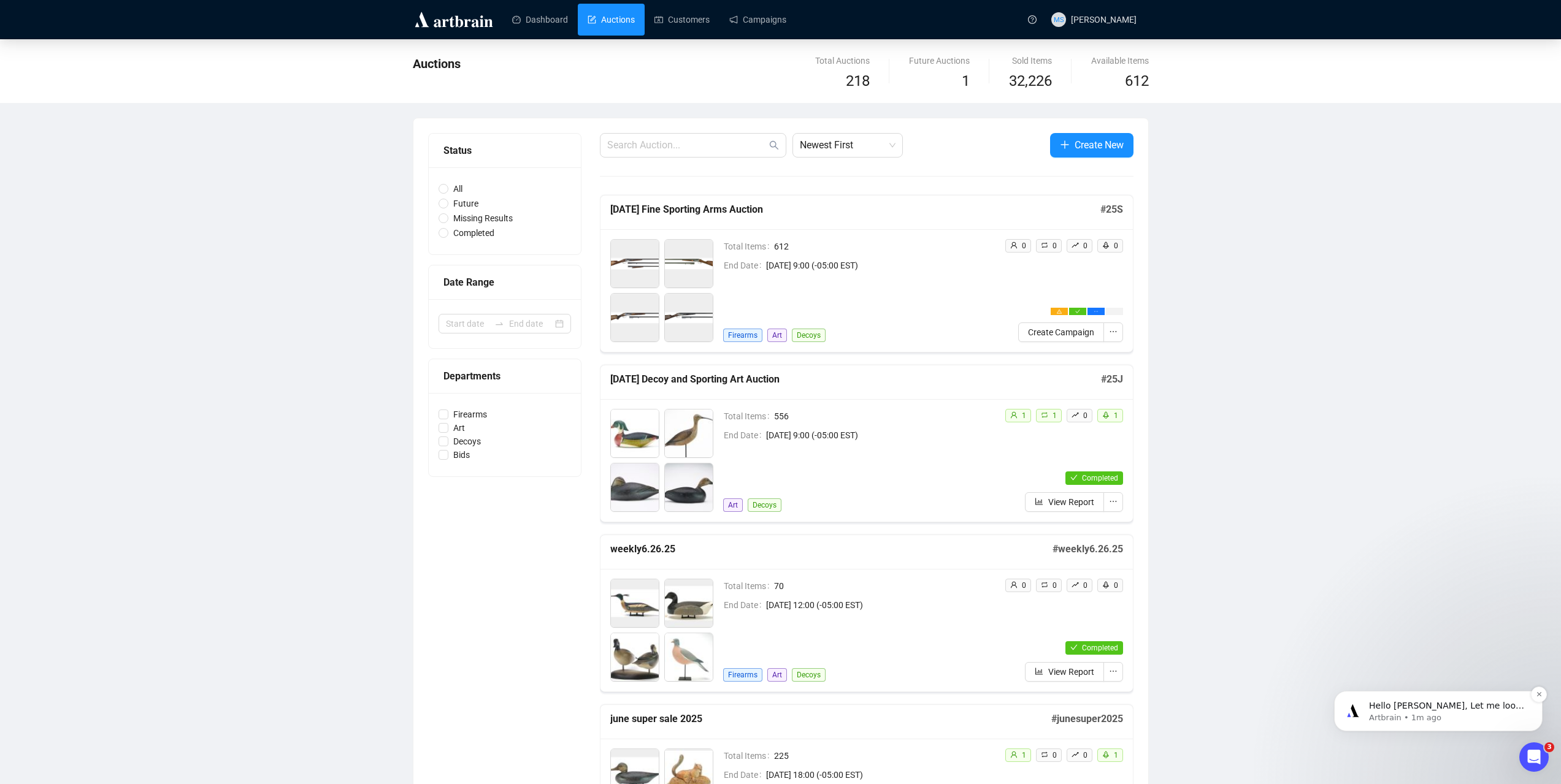
click at [1490, 711] on p "Hello [PERSON_NAME], Let me look into this issue for you. I’ll make sure the im…" at bounding box center [1448, 706] width 158 height 12
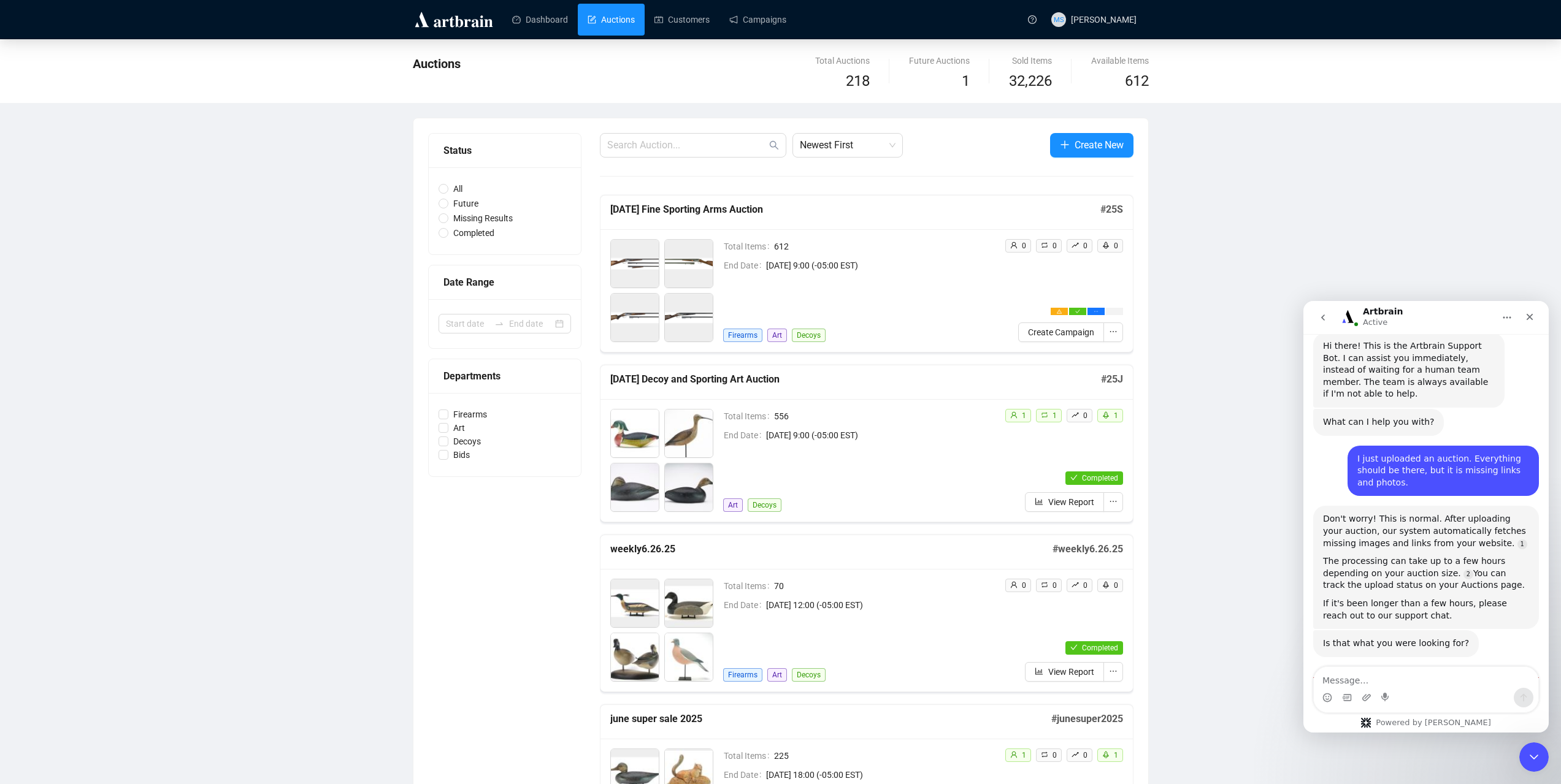
scroll to position [141, 0]
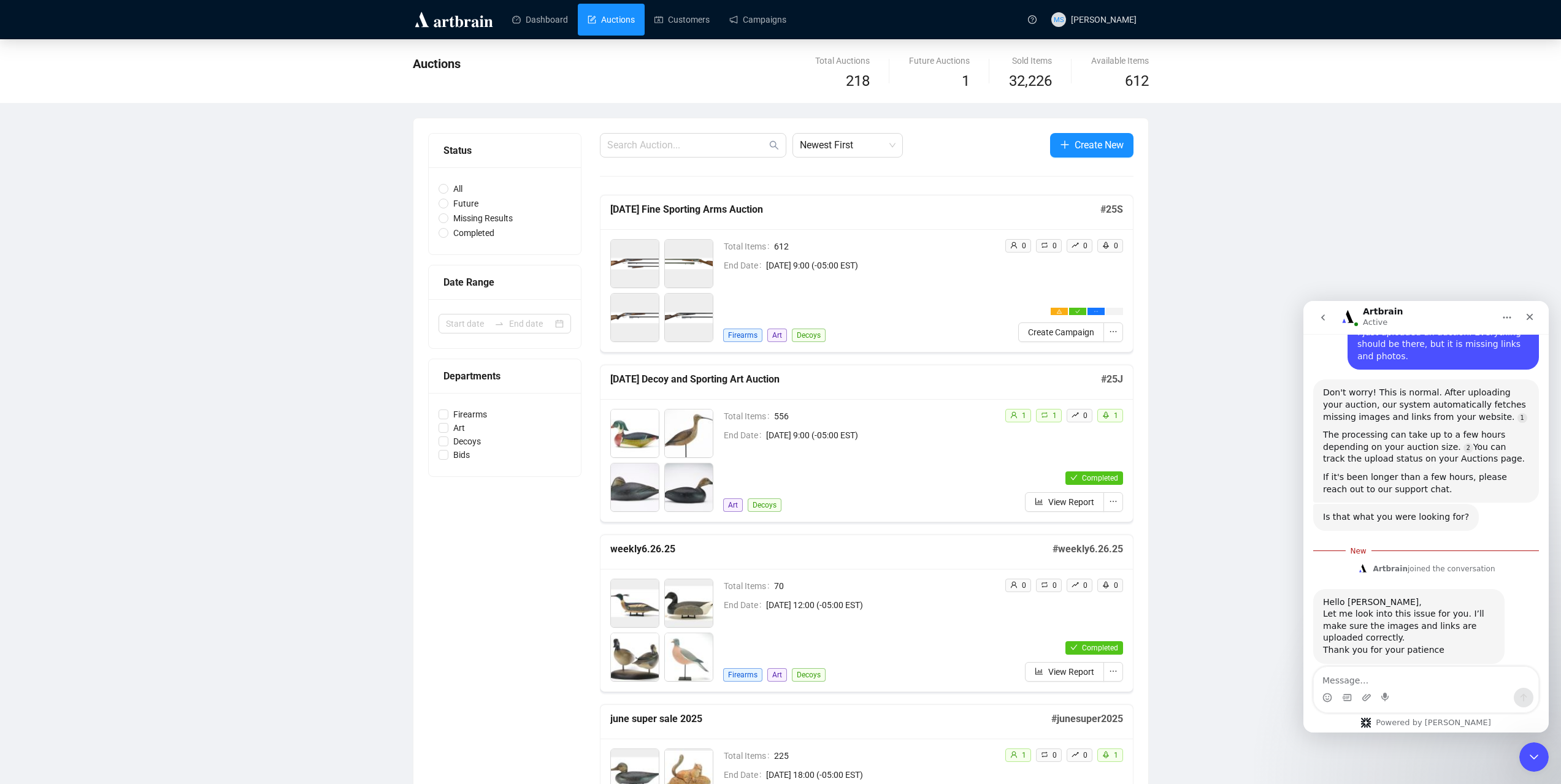
click at [1452, 682] on textarea "Message…" at bounding box center [1425, 677] width 224 height 21
type textarea "Thank you!"
